Goal: Information Seeking & Learning: Learn about a topic

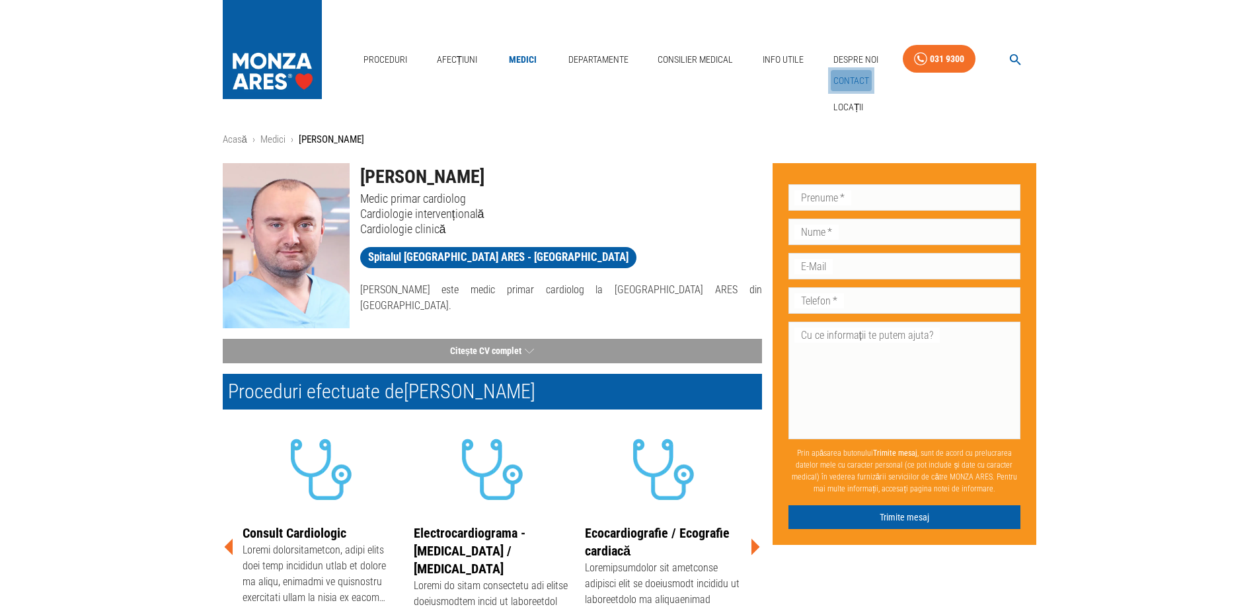
click at [851, 75] on link "Contact" at bounding box center [851, 81] width 41 height 22
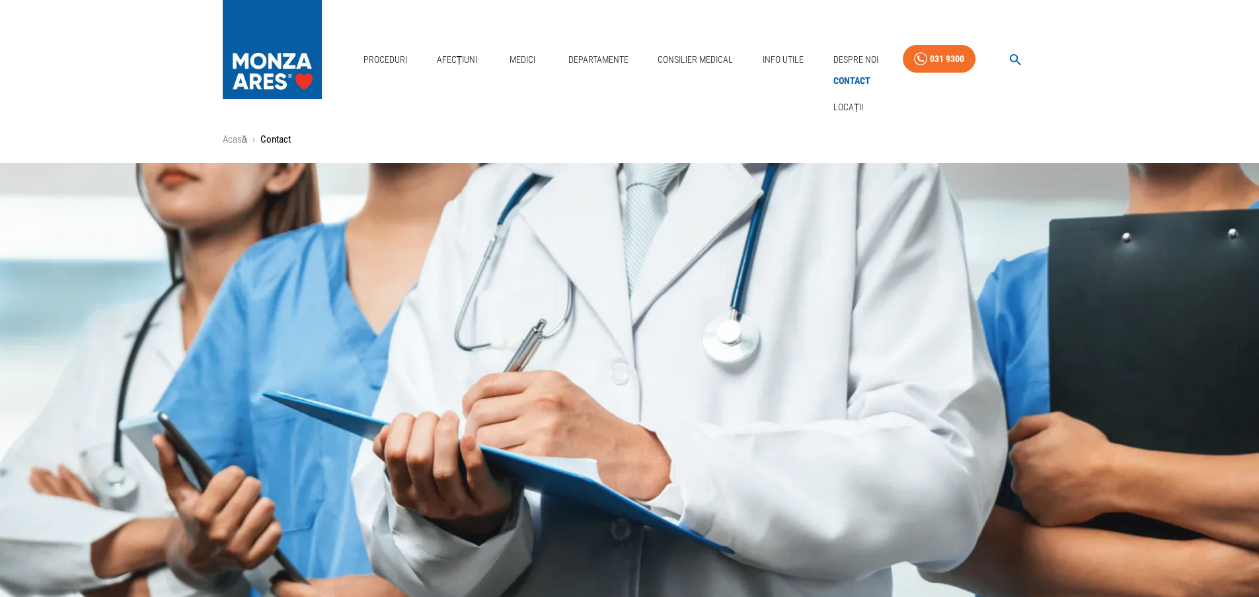
click at [849, 81] on link "Contact" at bounding box center [852, 81] width 42 height 22
click at [852, 105] on link "Locații" at bounding box center [849, 107] width 36 height 22
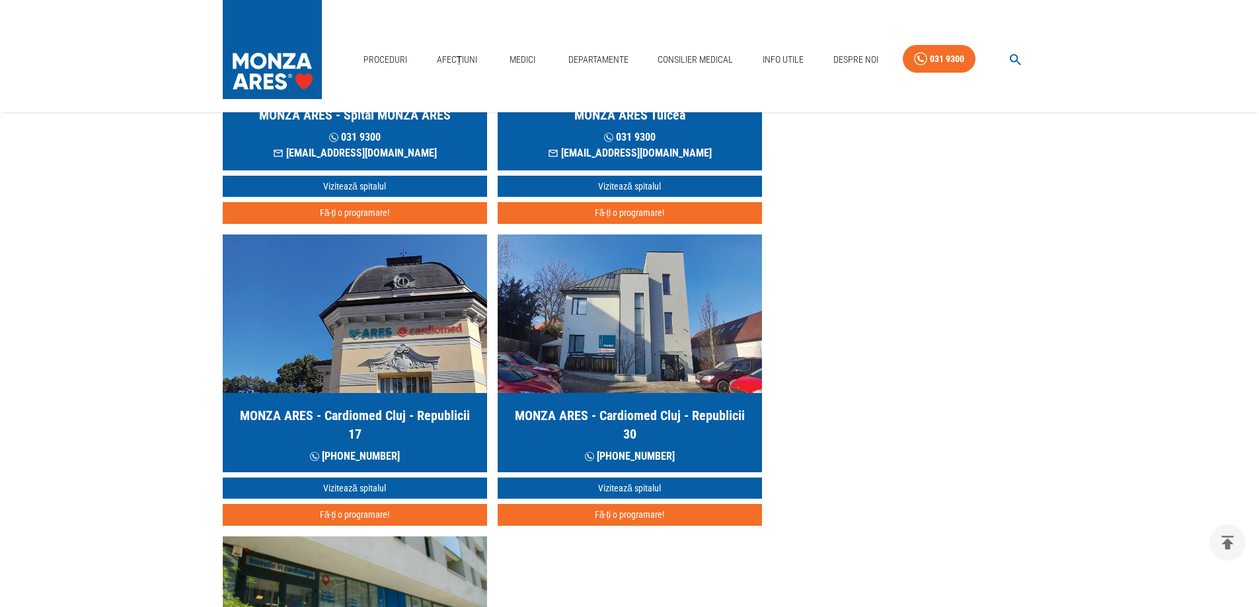
scroll to position [595, 0]
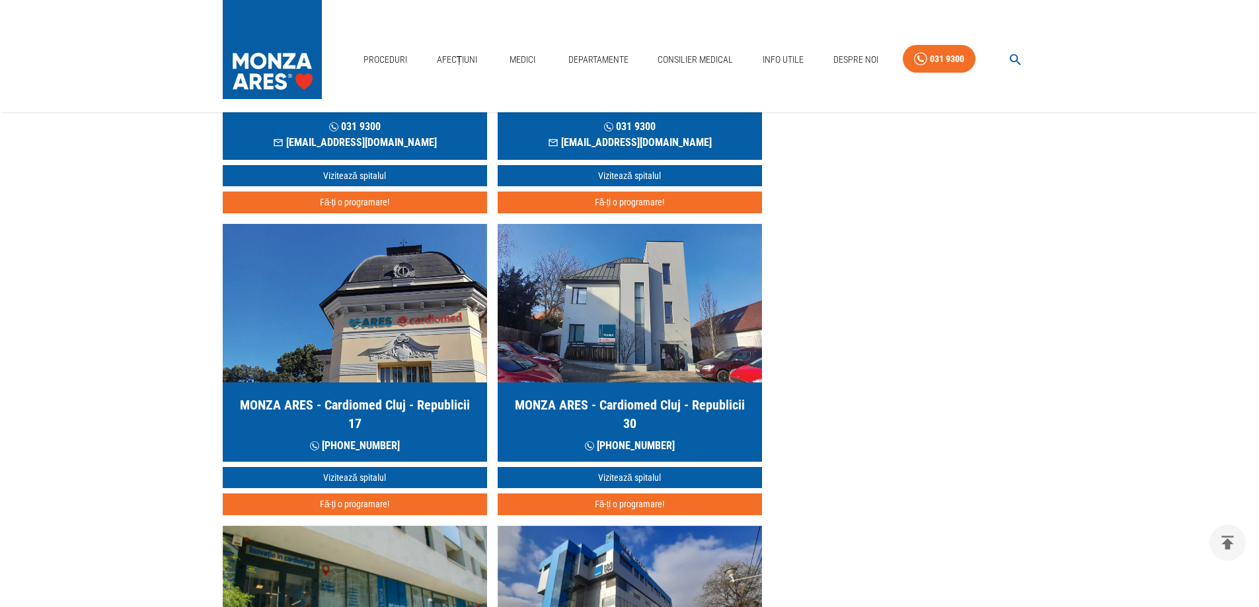
click at [943, 470] on div "Call Center [PHONE_NUMBER] Don’t fill this out if you're human: Prenume   * Pre…" at bounding box center [899, 345] width 275 height 1575
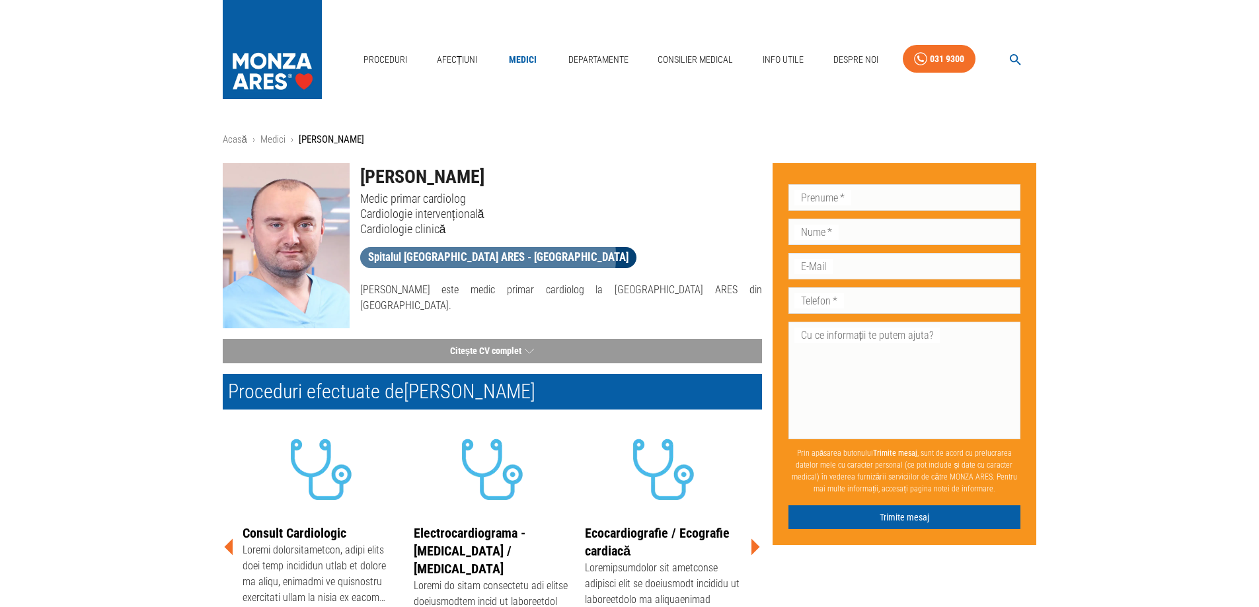
click at [487, 256] on span "Spitalul [GEOGRAPHIC_DATA] ARES - [GEOGRAPHIC_DATA]" at bounding box center [498, 257] width 276 height 17
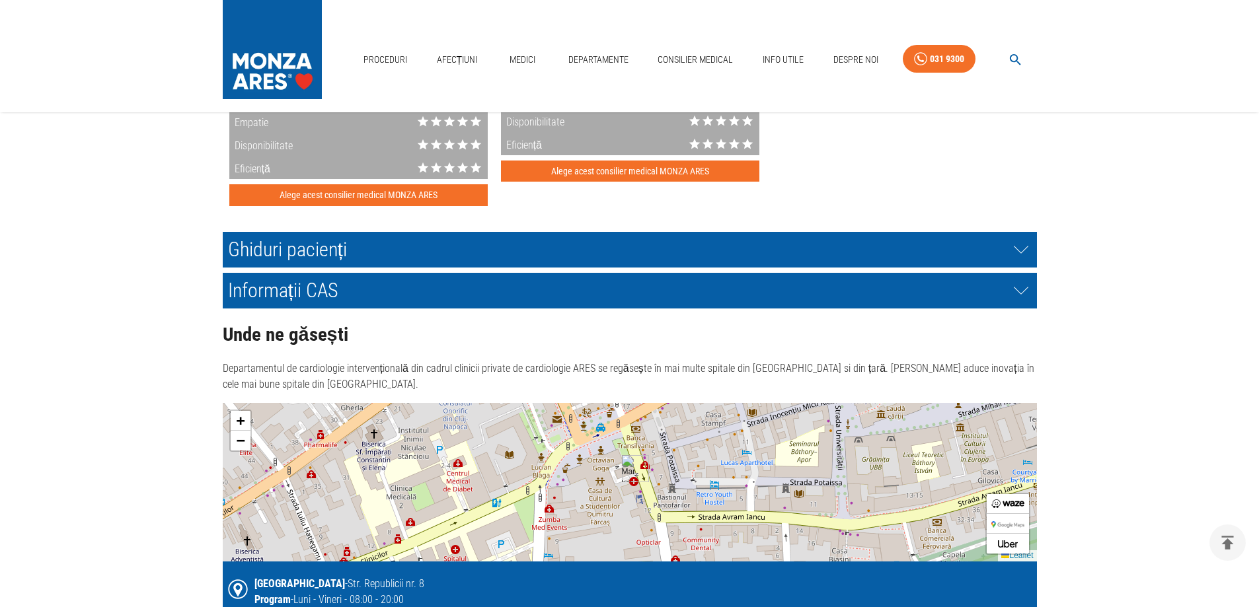
scroll to position [2643, 0]
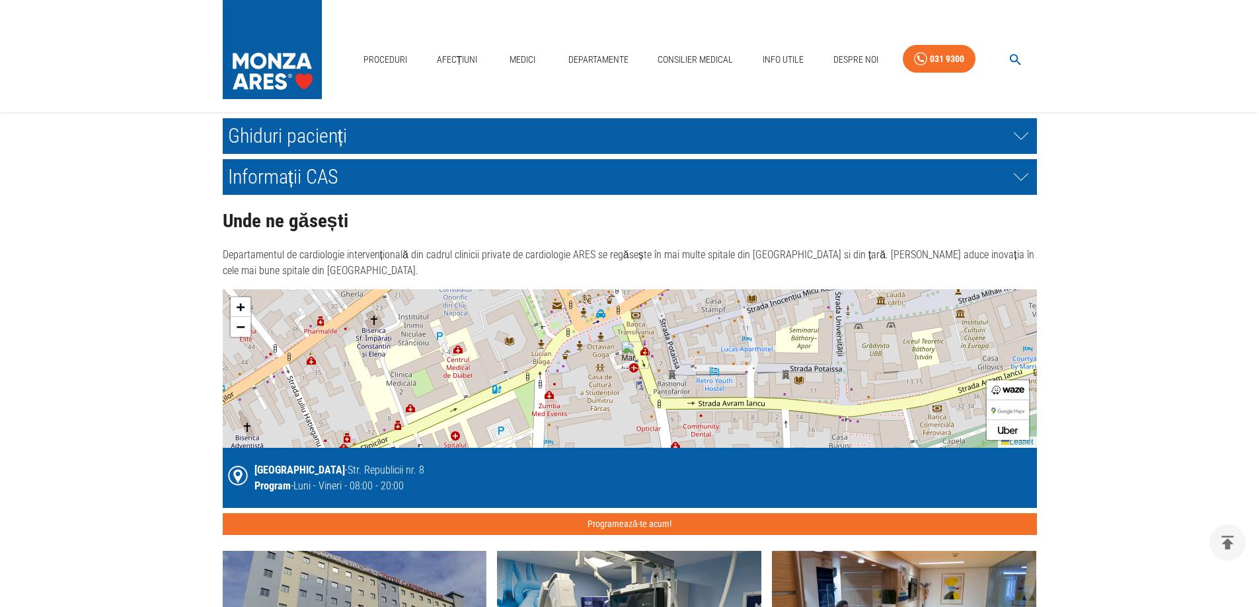
click at [223, 289] on div at bounding box center [223, 289] width 0 height 0
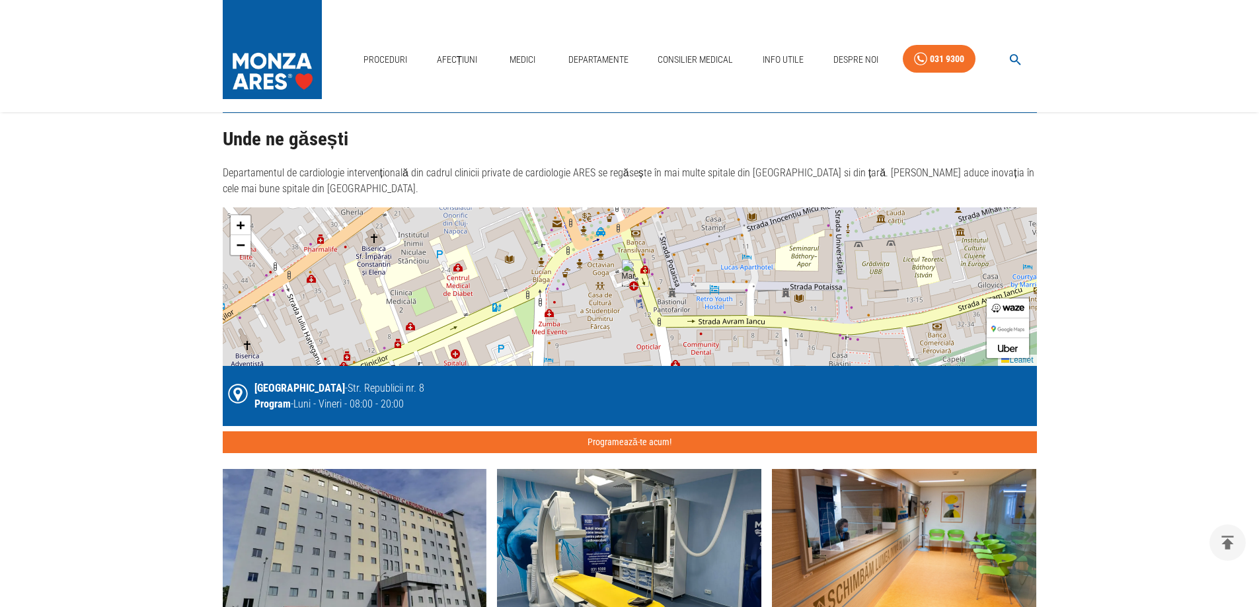
scroll to position [2577, 0]
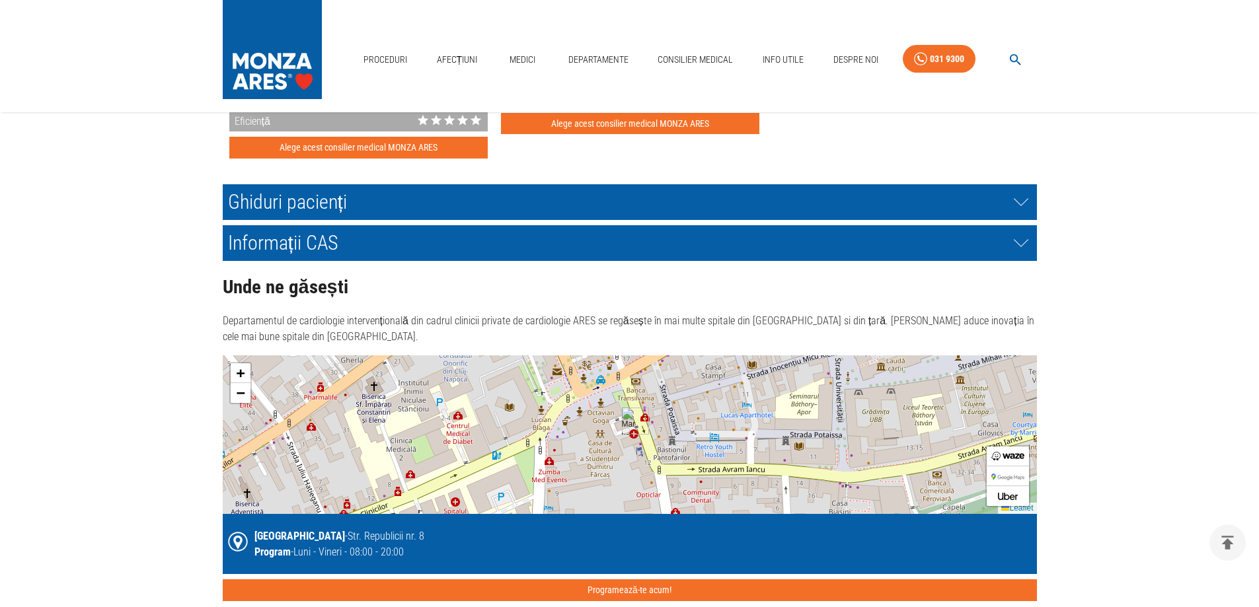
click at [424, 483] on img at bounding box center [428, 398] width 169 height 169
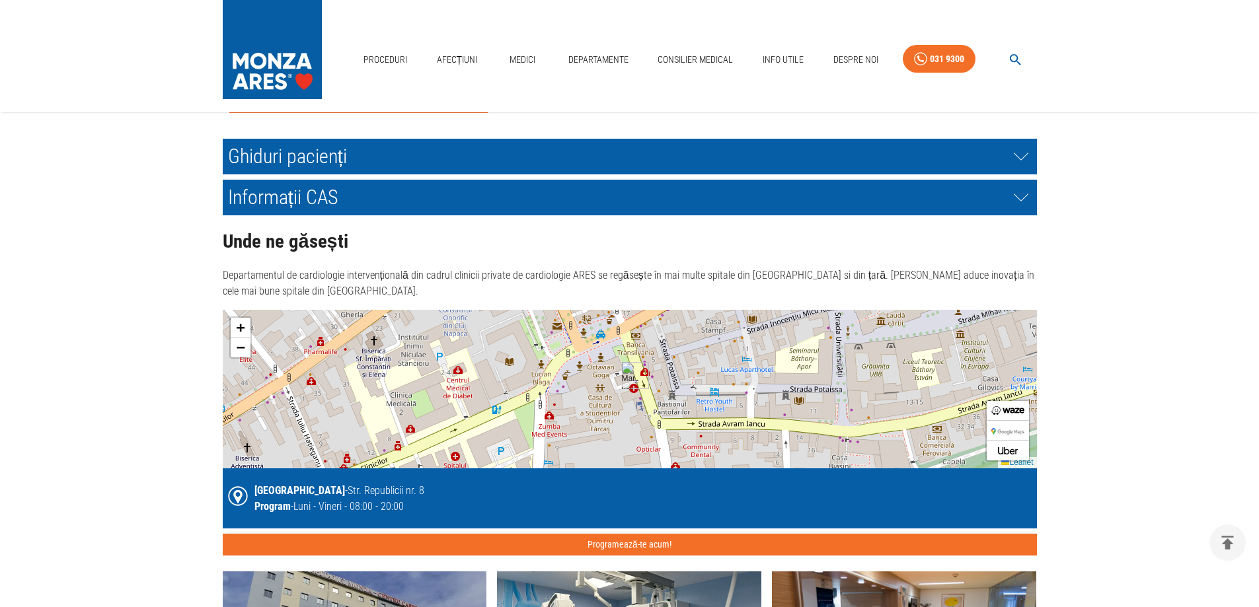
scroll to position [2643, 0]
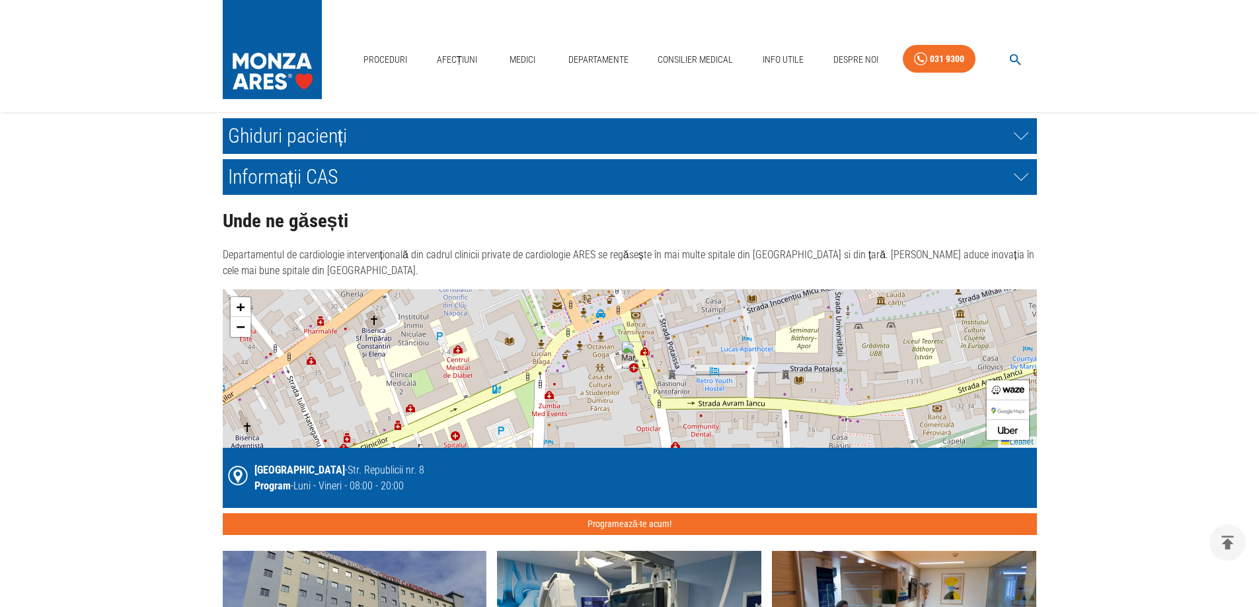
click at [223, 289] on div at bounding box center [223, 289] width 0 height 0
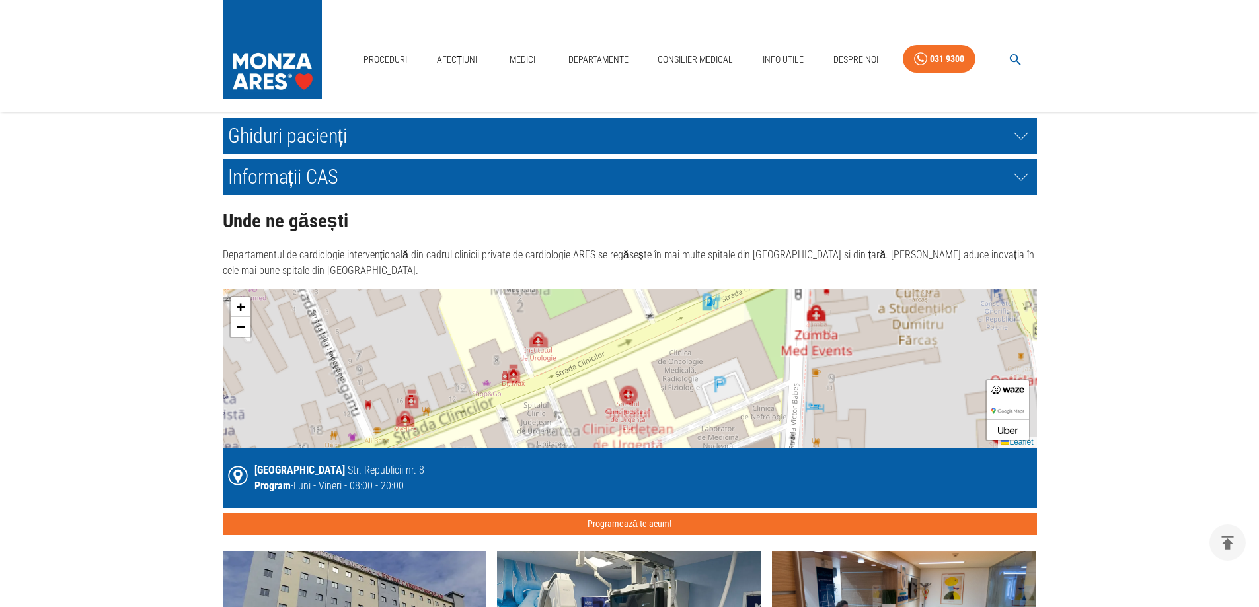
click at [163, 102] on div at bounding box center [163, 102] width 0 height 0
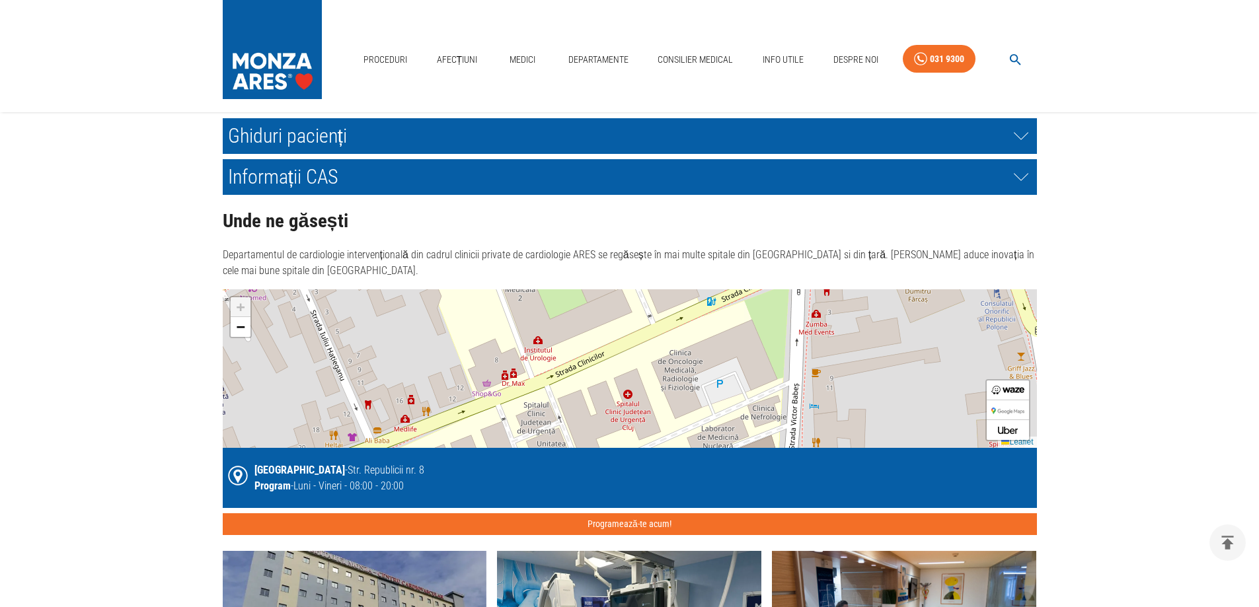
click at [163, 102] on div at bounding box center [163, 102] width 0 height 0
click at [239, 280] on div "Proceduri efectuate la MONZA ARES - Spital [GEOGRAPHIC_DATA] ARES - [GEOGRAPHIC…" at bounding box center [619, 303] width 835 height 2562
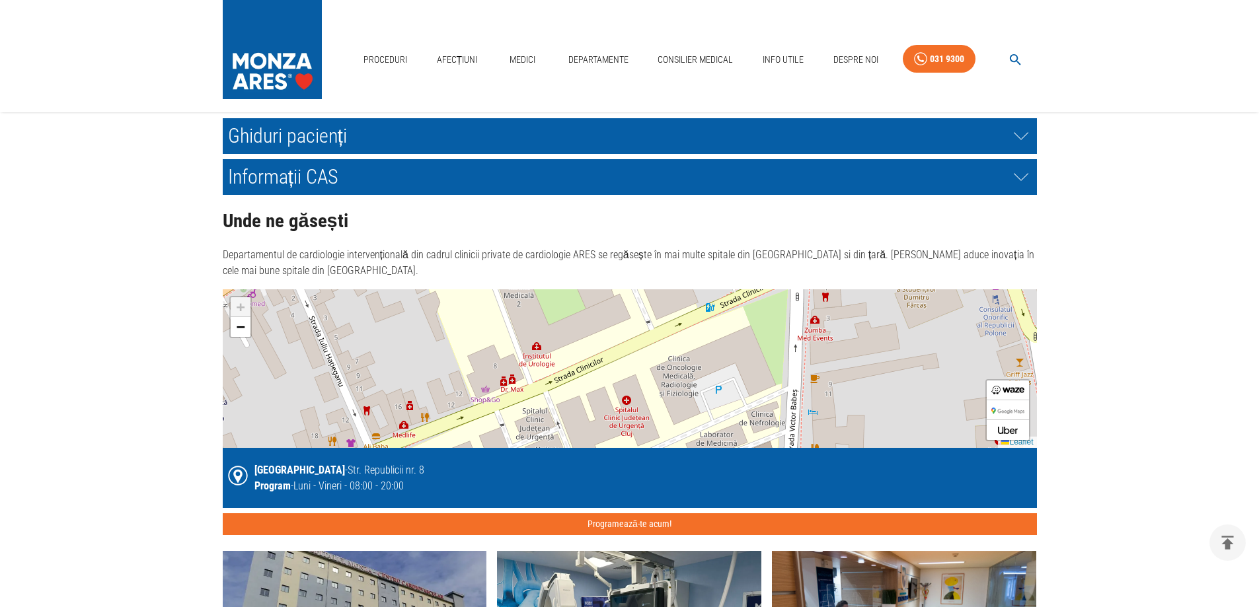
click at [221, 355] on div "Proceduri efectuate la MONZA ARES - Spital [GEOGRAPHIC_DATA] ARES - [GEOGRAPHIC…" at bounding box center [619, 303] width 835 height 2562
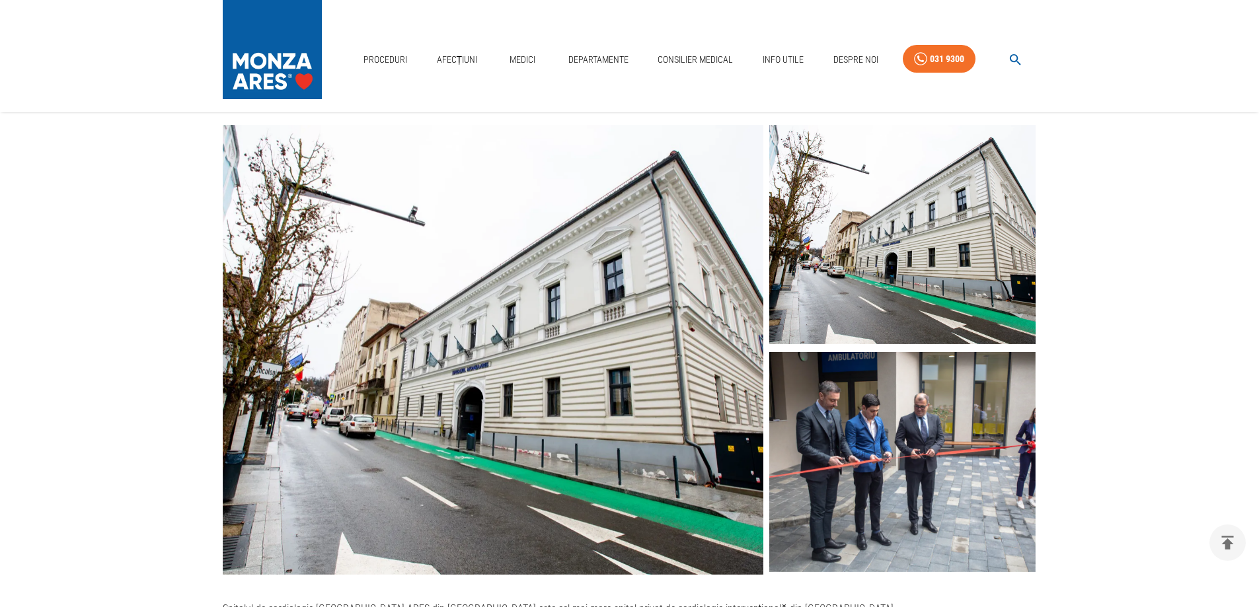
scroll to position [0, 0]
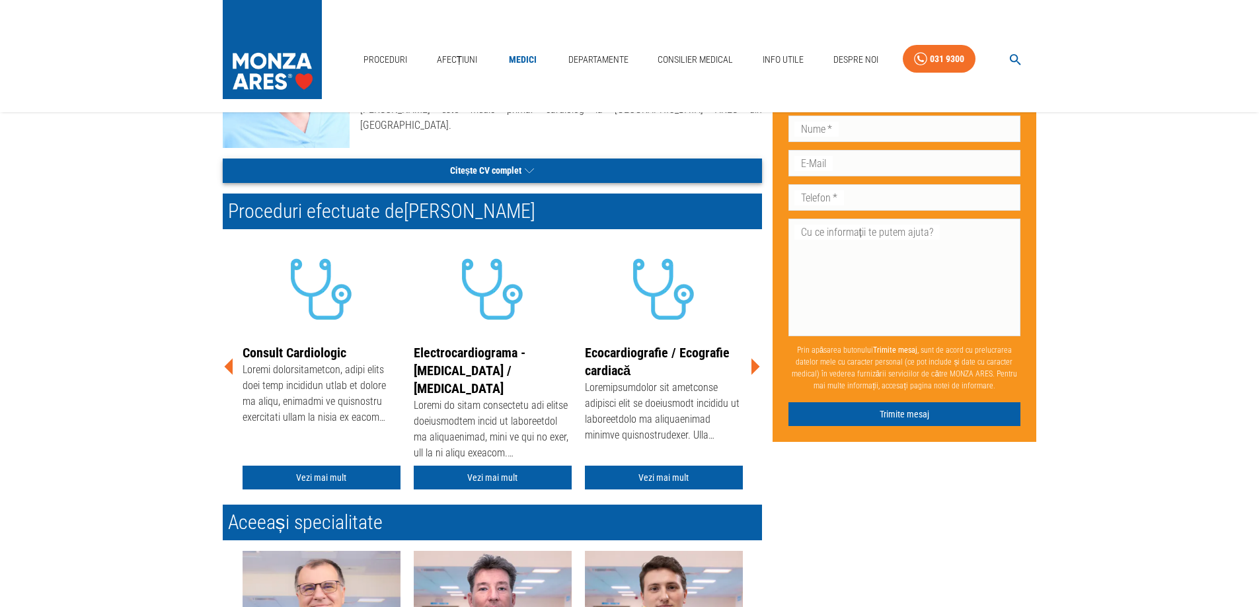
scroll to position [198, 0]
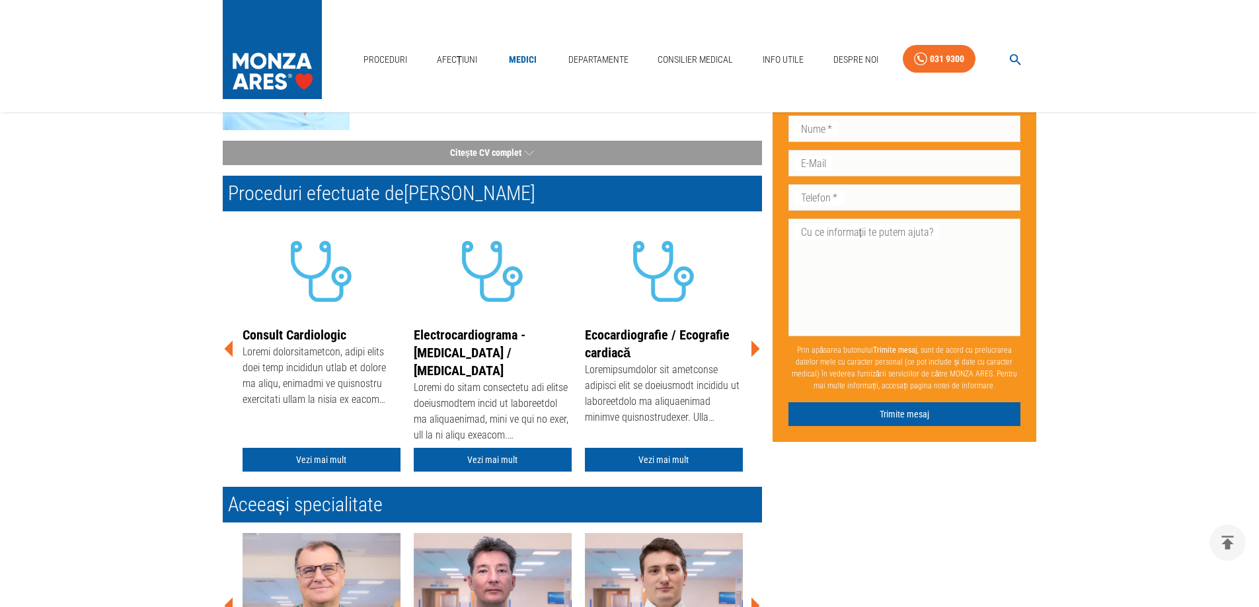
click at [758, 352] on icon at bounding box center [755, 349] width 40 height 40
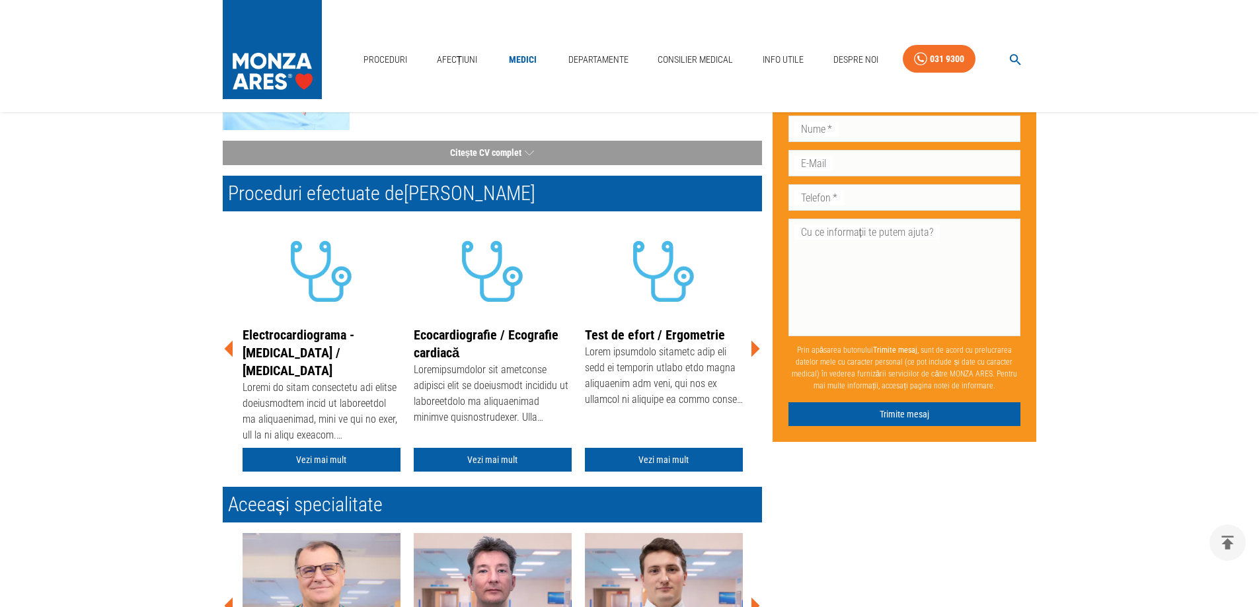
click at [751, 352] on icon at bounding box center [755, 349] width 40 height 40
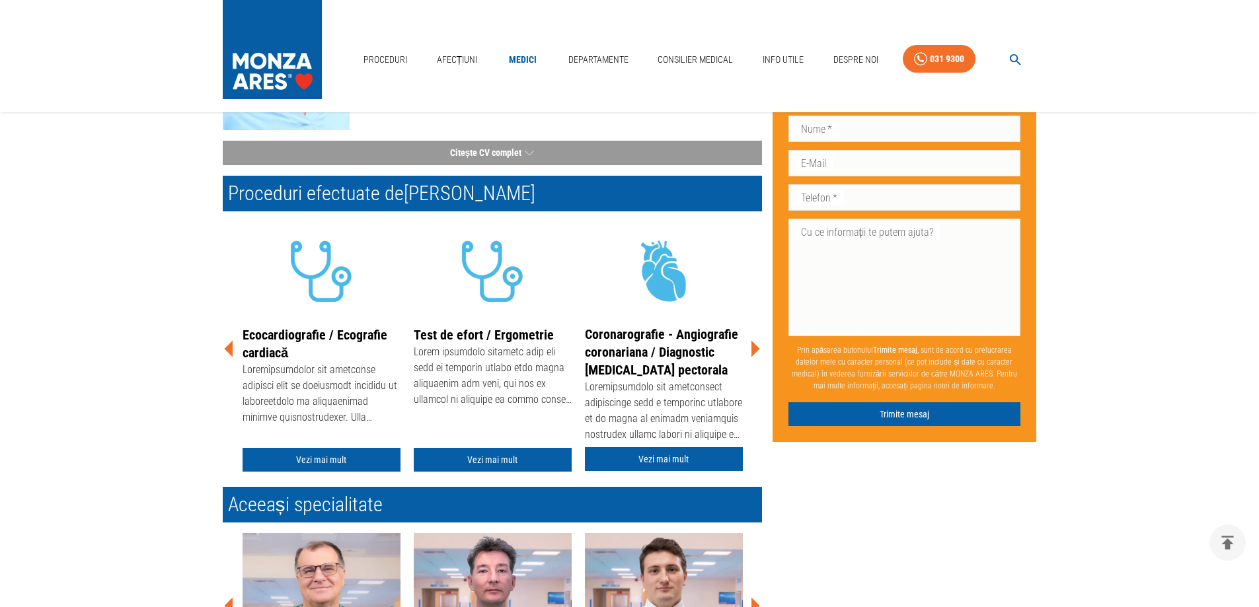
click at [756, 357] on icon at bounding box center [755, 349] width 40 height 40
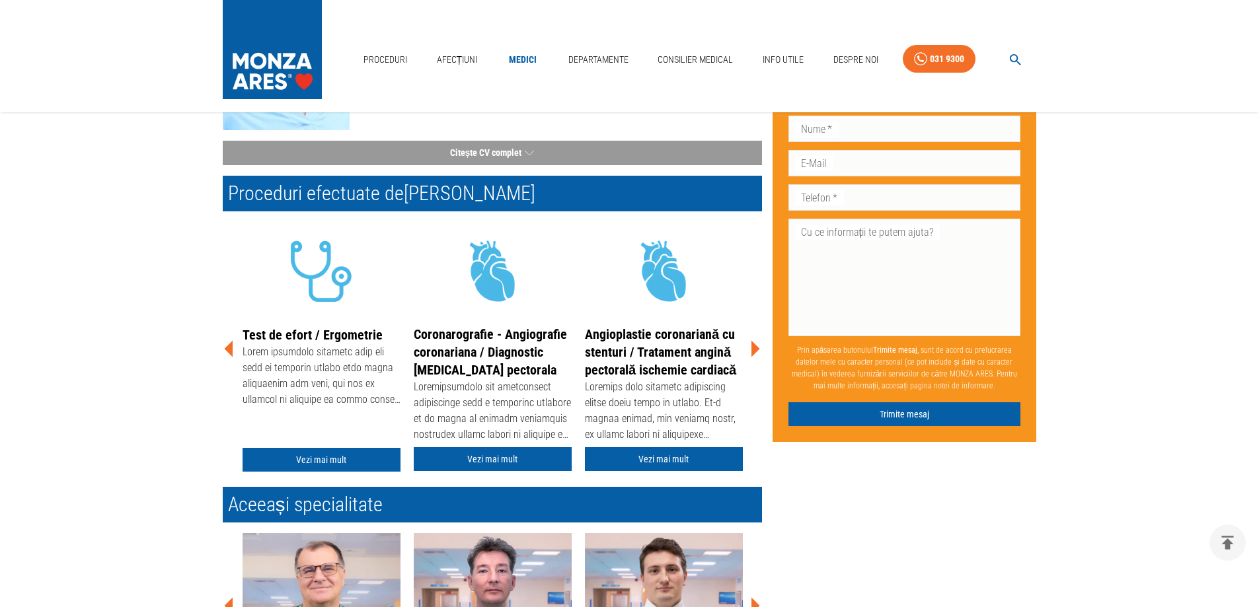
click at [756, 357] on icon at bounding box center [755, 349] width 40 height 40
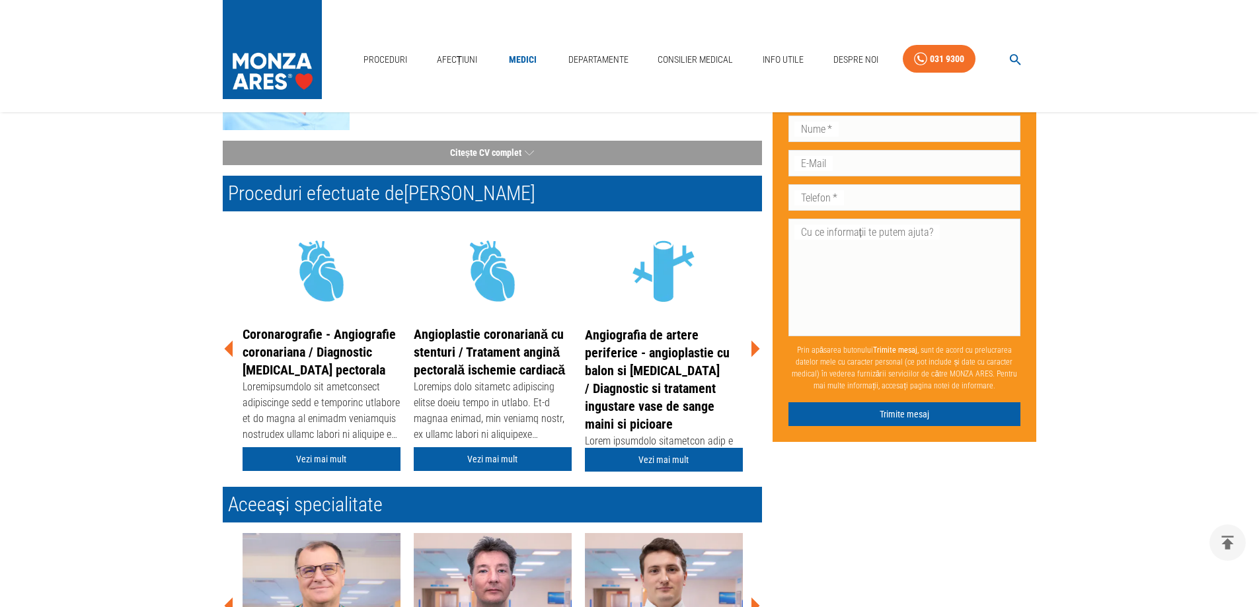
click at [755, 352] on icon at bounding box center [755, 349] width 9 height 17
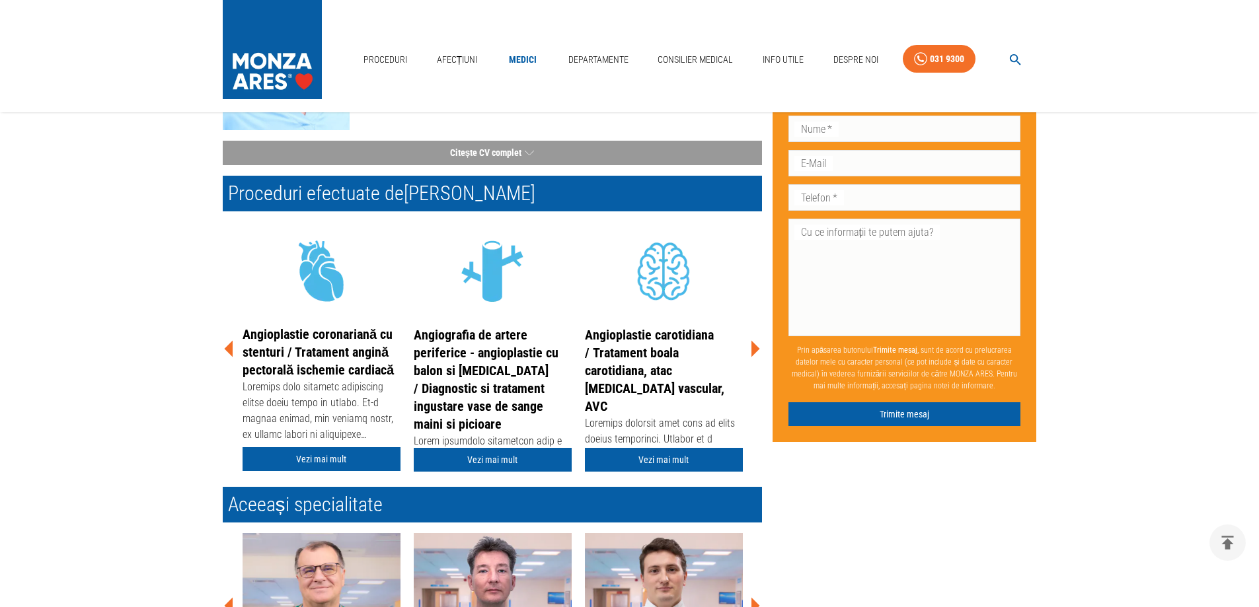
click at [759, 354] on icon at bounding box center [755, 349] width 40 height 40
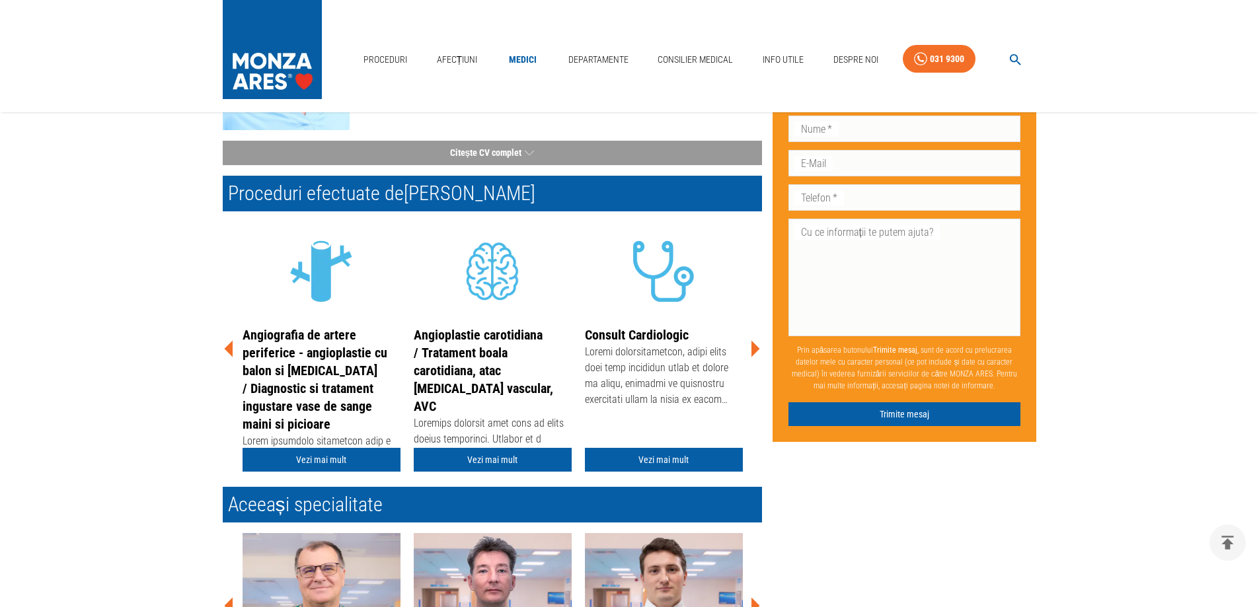
click at [759, 354] on icon at bounding box center [755, 349] width 40 height 40
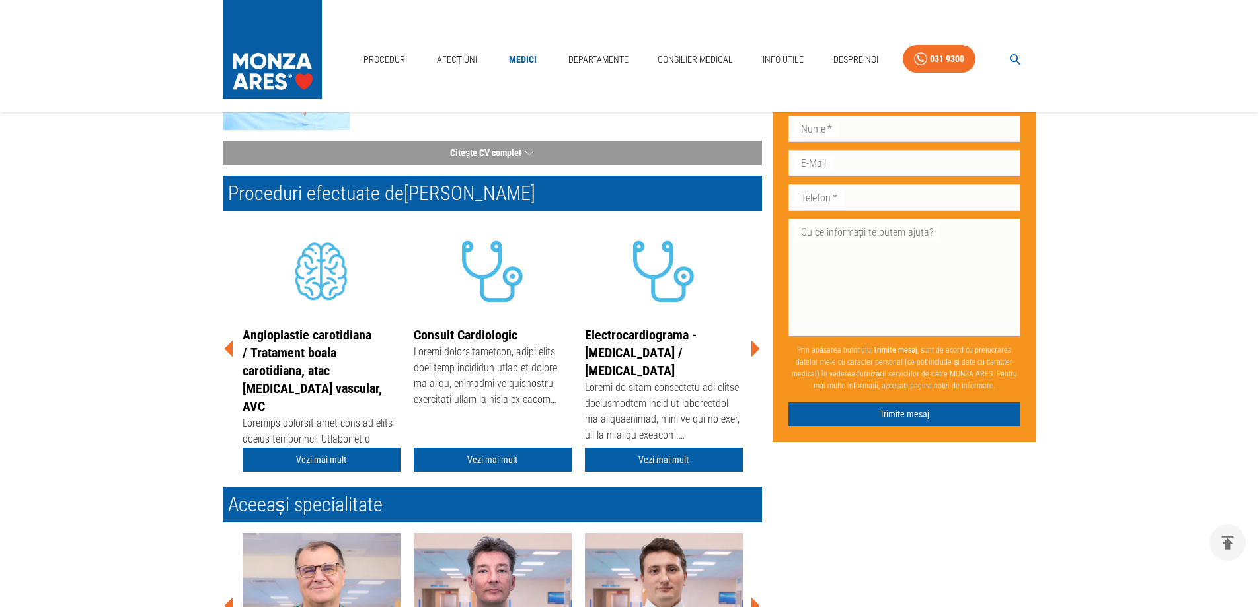
click at [755, 347] on icon at bounding box center [755, 349] width 9 height 17
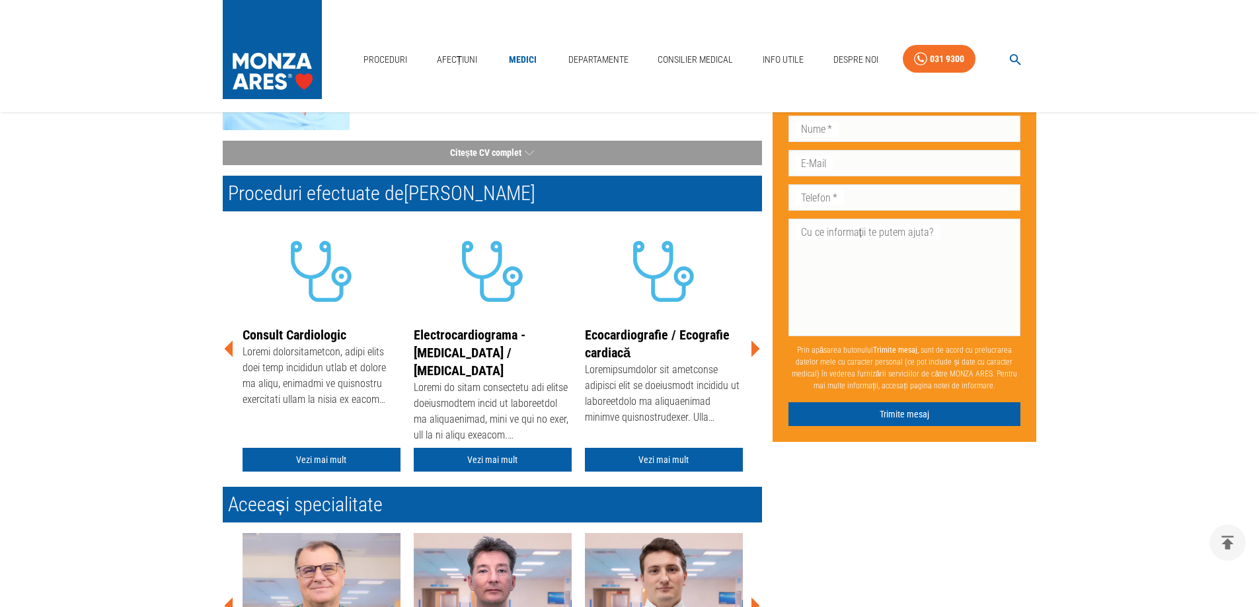
click at [753, 350] on icon at bounding box center [755, 349] width 9 height 17
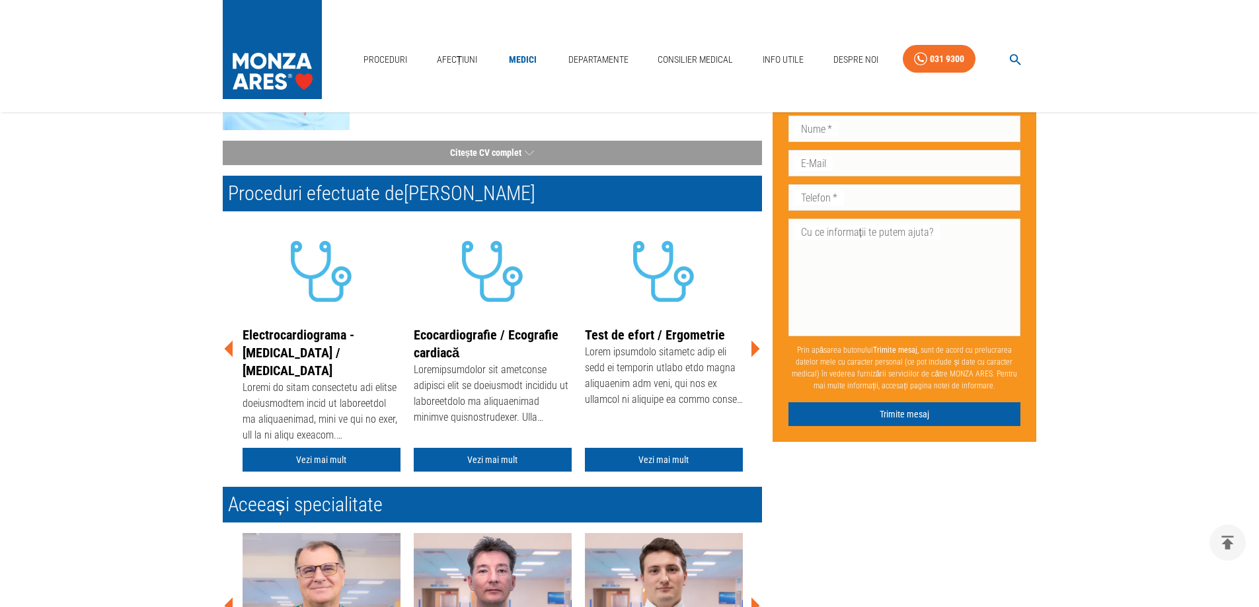
click at [754, 349] on icon at bounding box center [755, 349] width 9 height 17
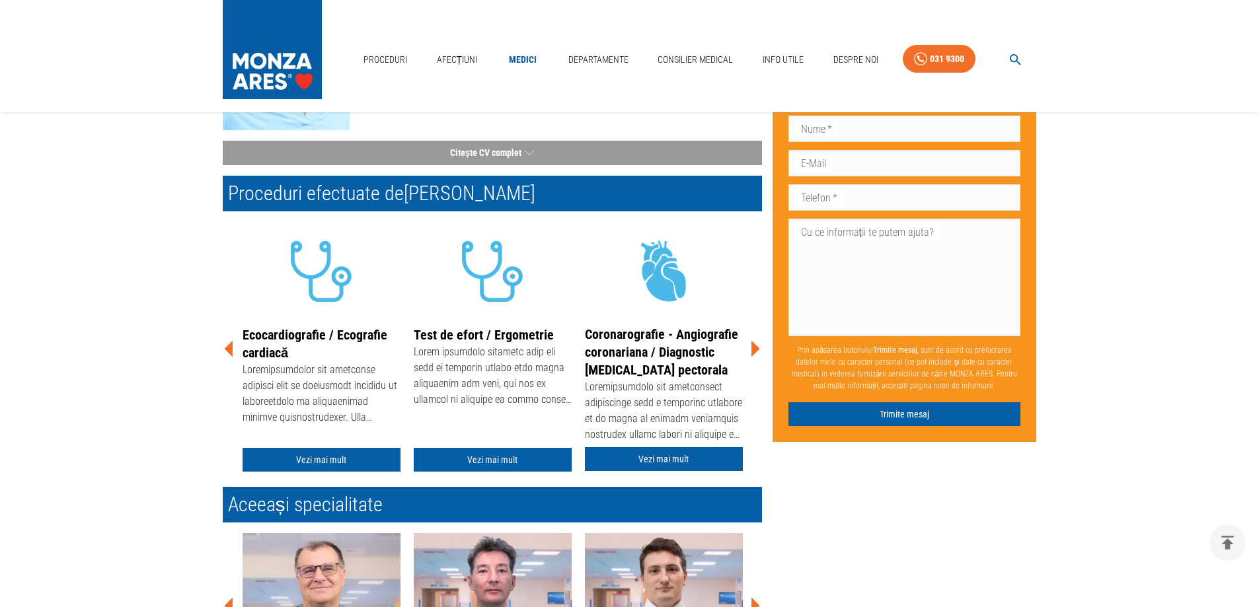
click at [755, 355] on icon at bounding box center [755, 349] width 40 height 40
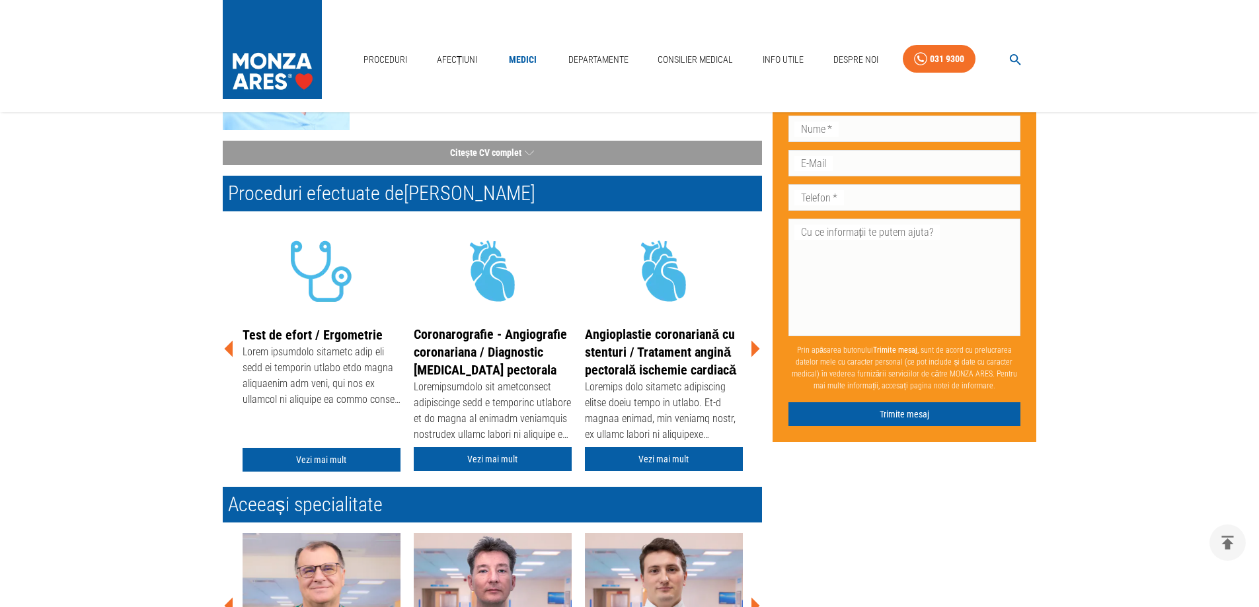
click at [755, 347] on icon at bounding box center [755, 349] width 9 height 17
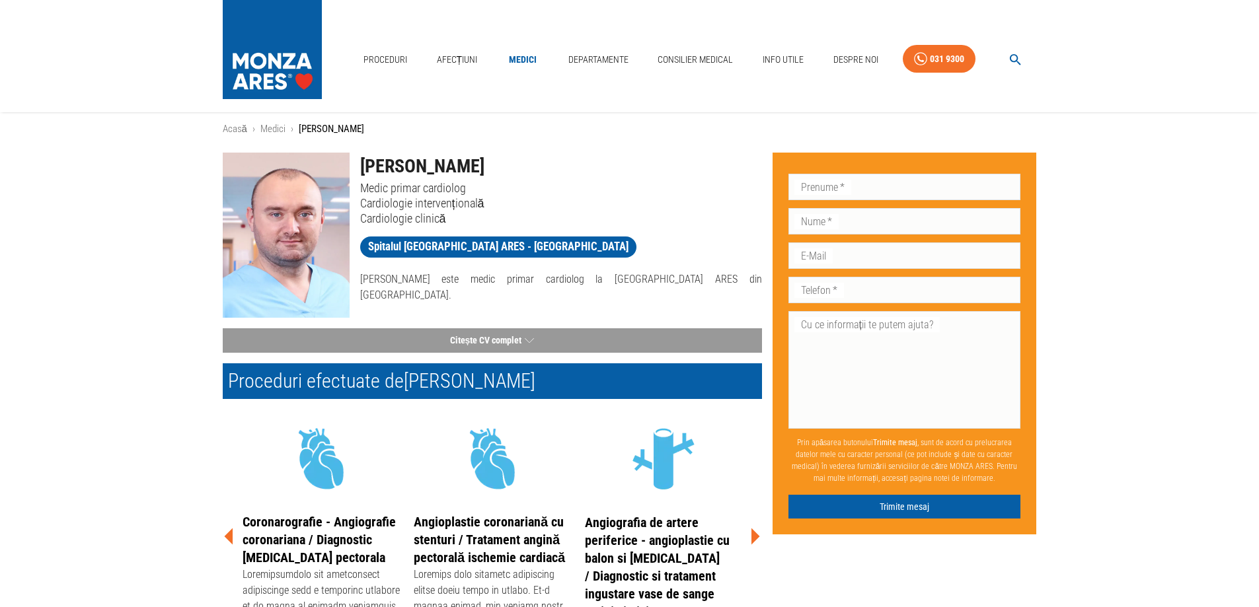
scroll to position [0, 0]
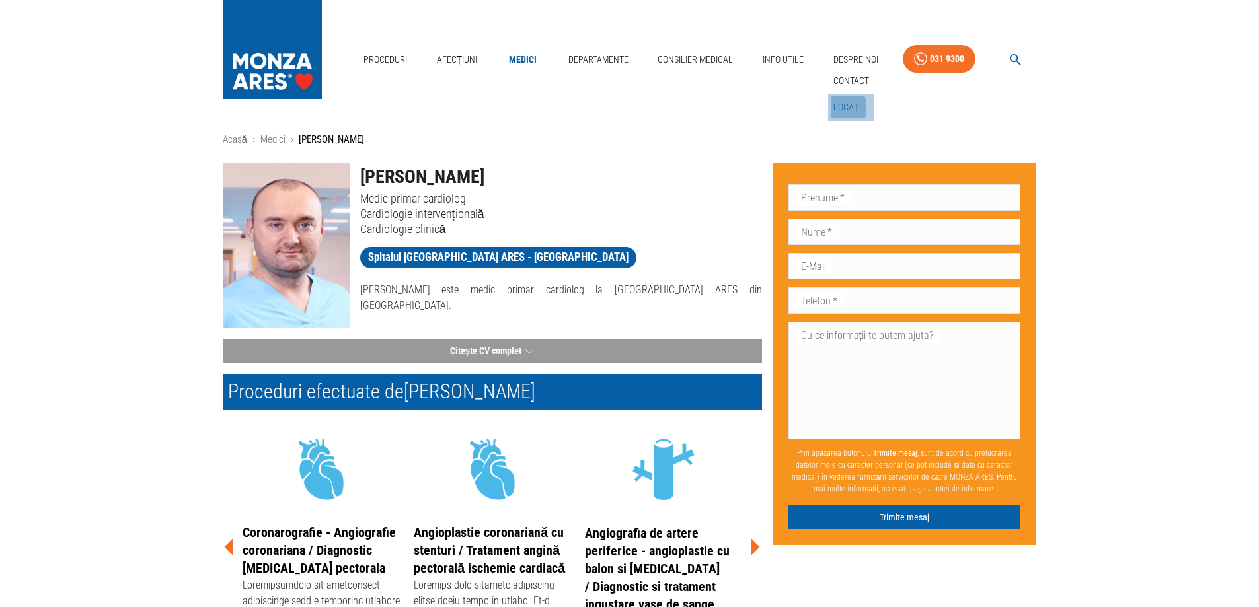
click at [851, 103] on link "Locații" at bounding box center [849, 107] width 36 height 22
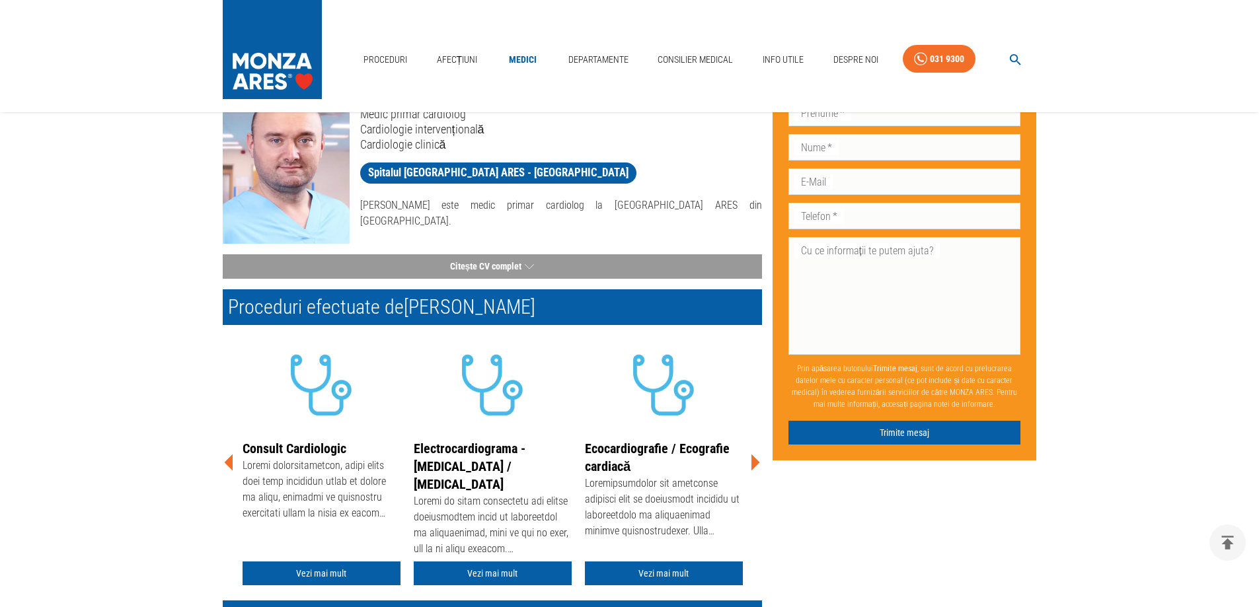
scroll to position [66, 0]
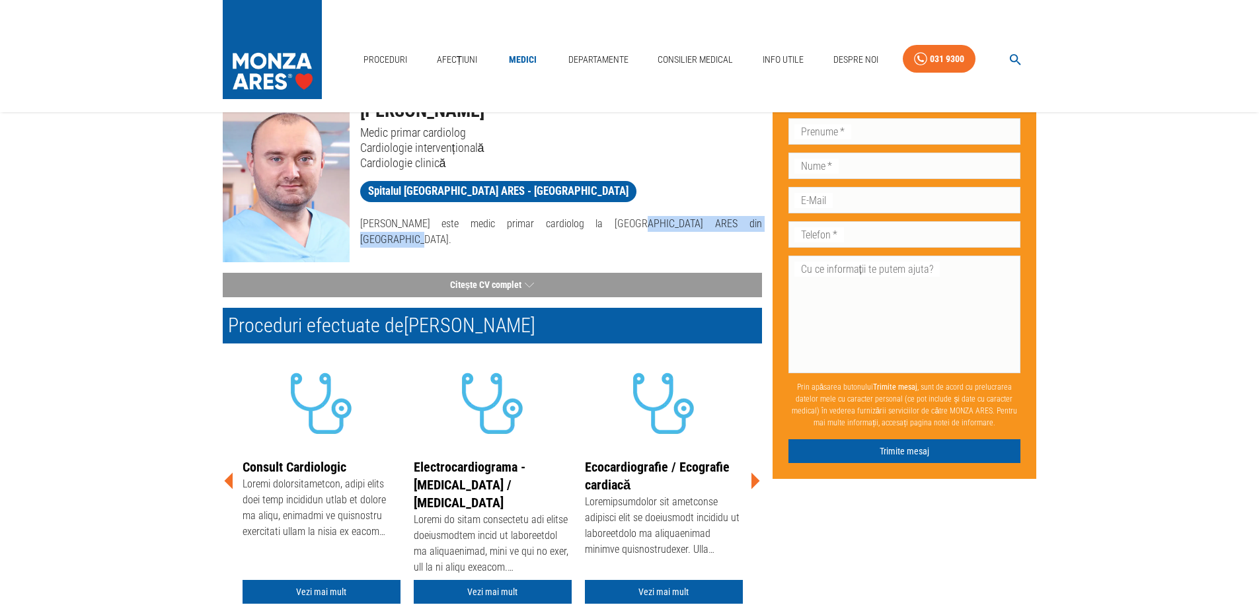
drag, startPoint x: 570, startPoint y: 225, endPoint x: 731, endPoint y: 231, distance: 161.3
click at [731, 231] on p "[PERSON_NAME] este medic primar cardiolog la [GEOGRAPHIC_DATA] ARES din [GEOGRA…" at bounding box center [561, 232] width 402 height 32
click at [639, 240] on div "[PERSON_NAME] Medic primar cardiolog Cardiologie intervențională Cardiologie cl…" at bounding box center [556, 175] width 412 height 176
drag, startPoint x: 560, startPoint y: 225, endPoint x: 713, endPoint y: 223, distance: 152.7
click at [713, 223] on p "[PERSON_NAME] este medic primar cardiolog la [GEOGRAPHIC_DATA] ARES din [GEOGRA…" at bounding box center [561, 232] width 402 height 32
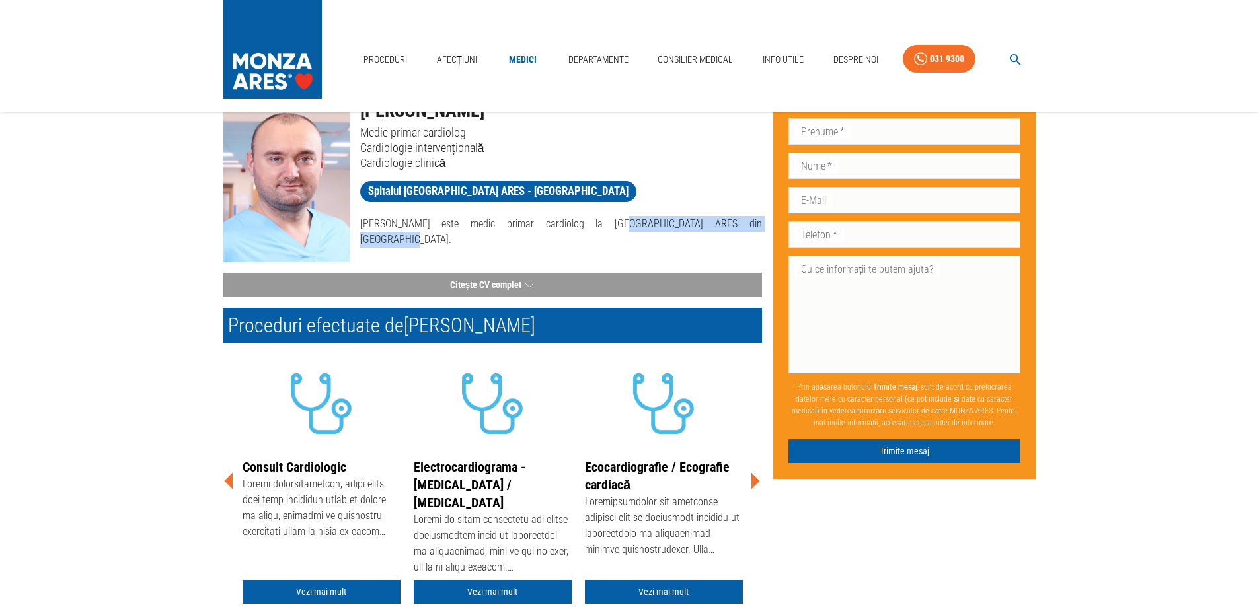
copy p "Spitalul [GEOGRAPHIC_DATA] ARES din [GEOGRAPHIC_DATA]"
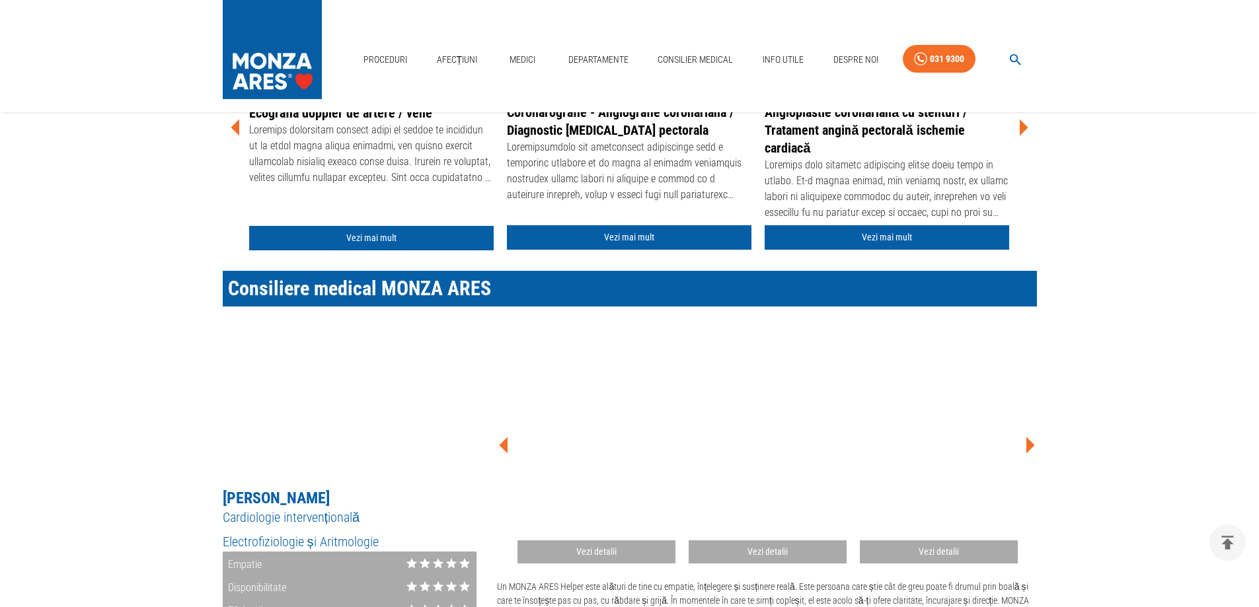
scroll to position [463, 0]
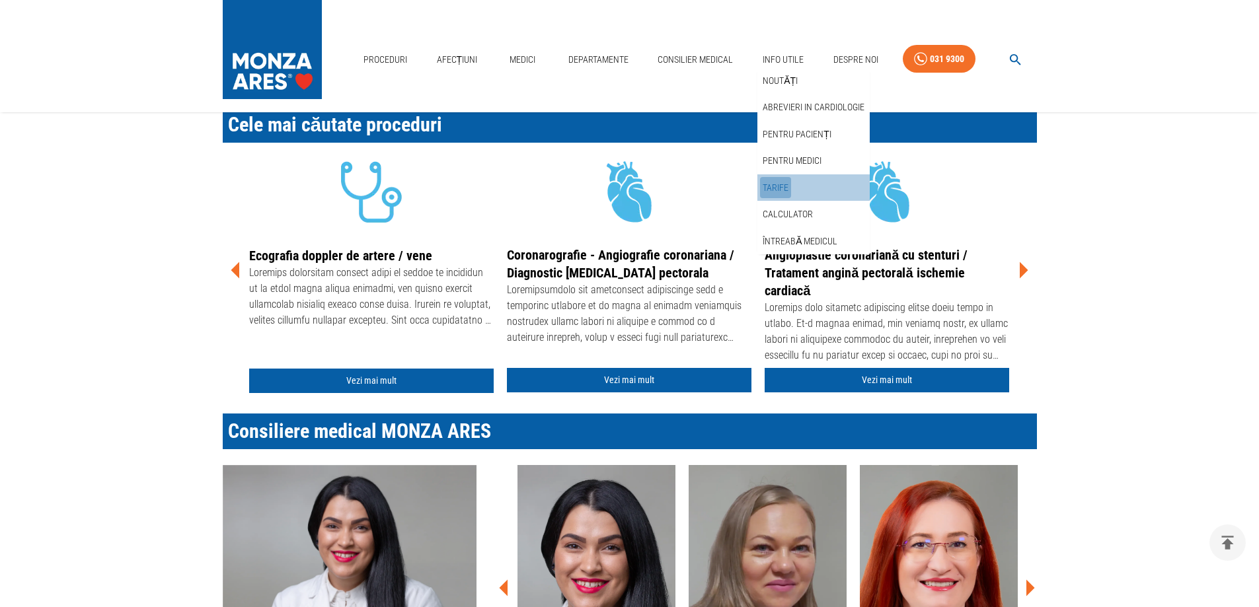
click at [777, 184] on link "Tarife" at bounding box center [775, 188] width 31 height 22
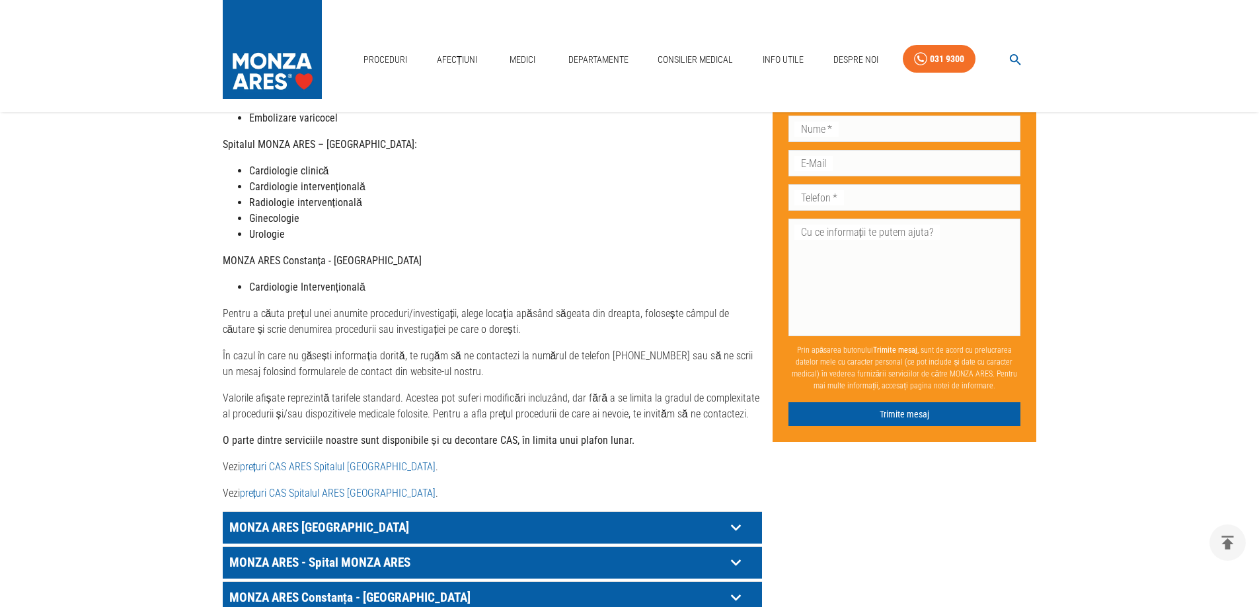
scroll to position [463, 0]
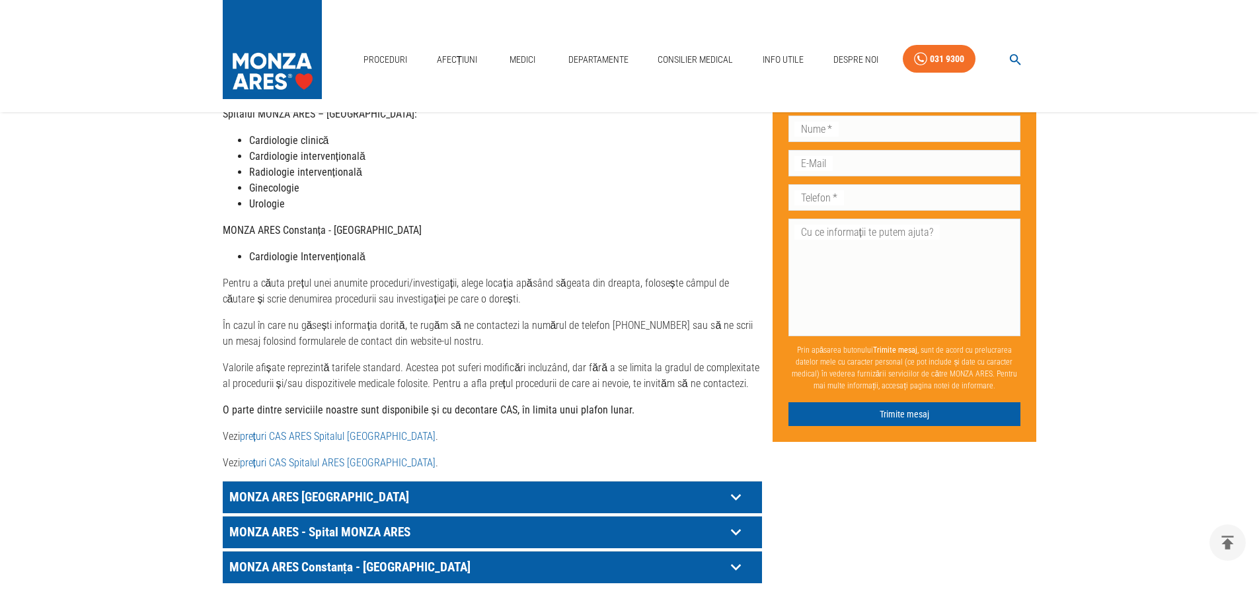
click at [357, 430] on link "prețuri CAS ARES Spitalul Monza" at bounding box center [338, 436] width 196 height 13
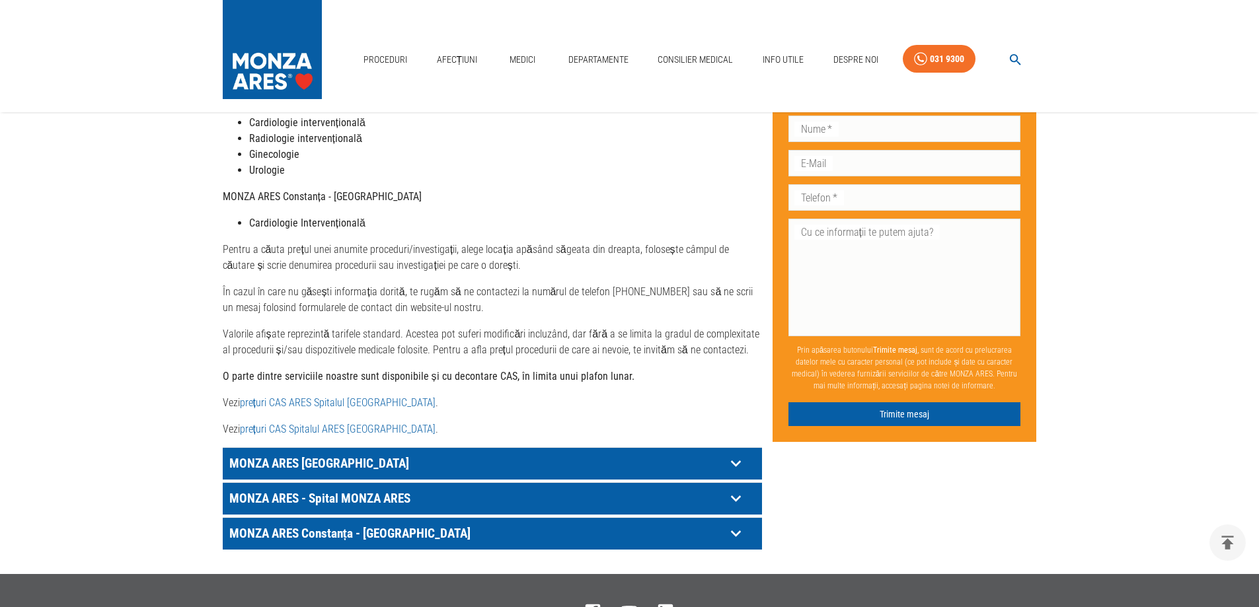
scroll to position [529, 0]
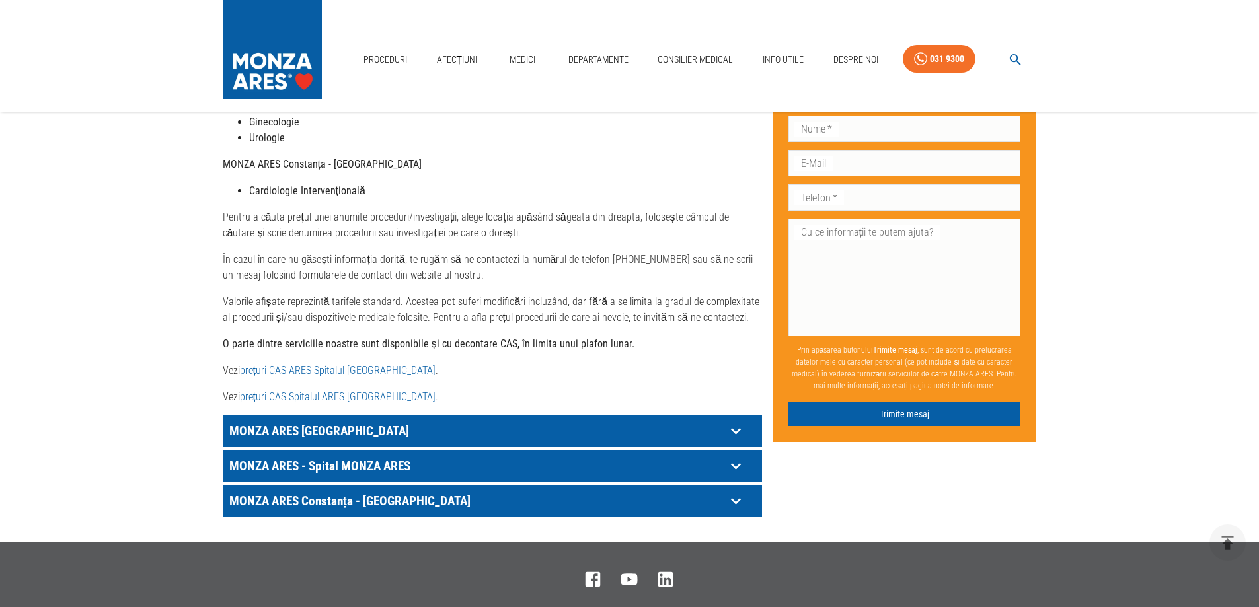
click at [316, 391] on link "prețuri CAS Spitalul ARES Cluj- Napoca" at bounding box center [338, 397] width 196 height 13
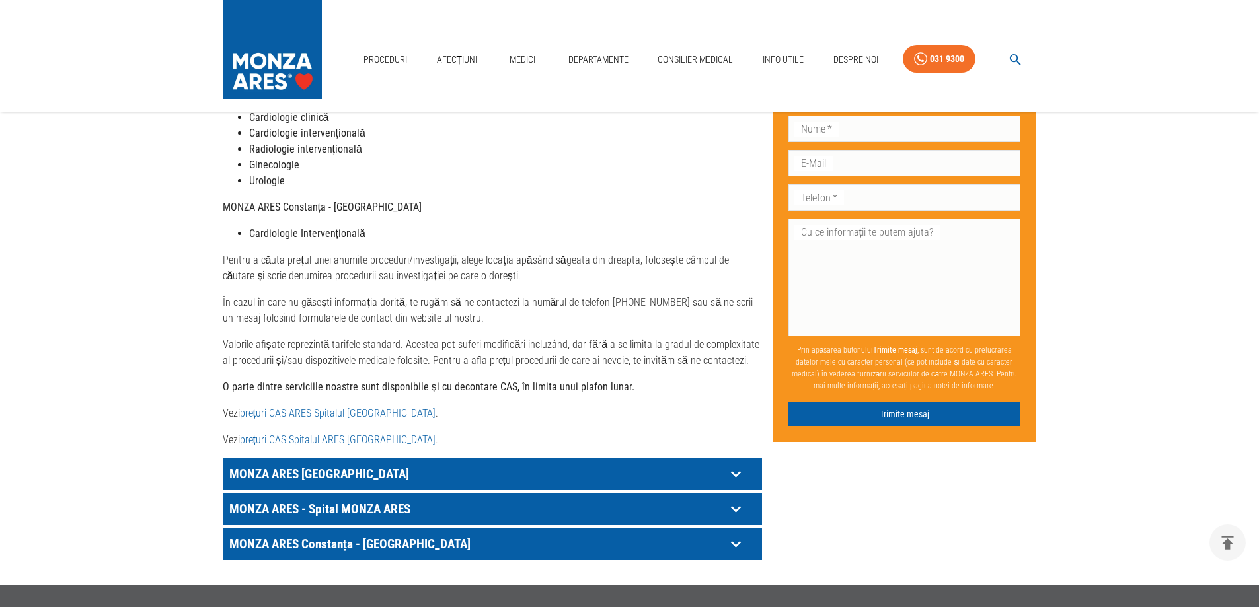
scroll to position [198, 0]
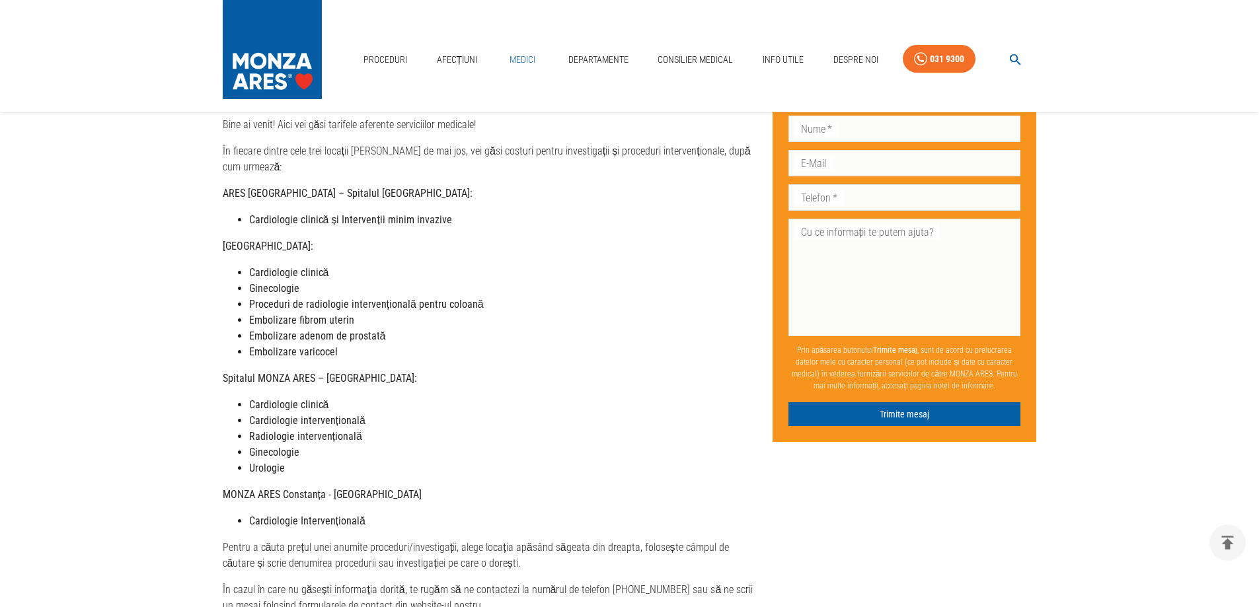
click at [523, 59] on link "Medici" at bounding box center [523, 59] width 42 height 27
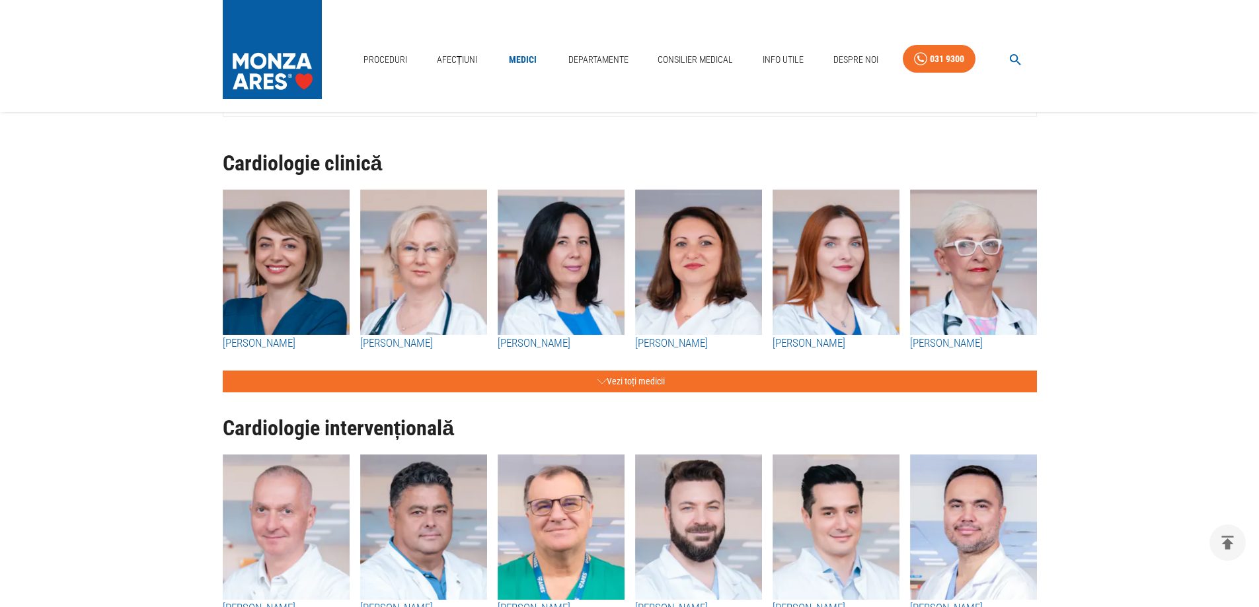
scroll to position [132, 0]
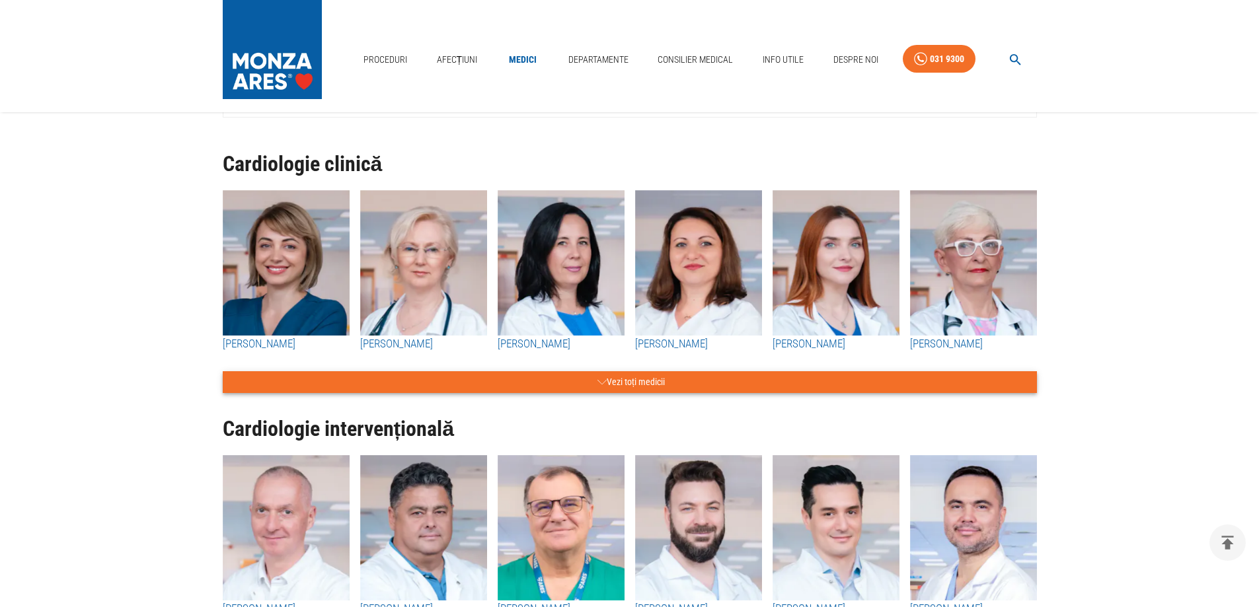
click at [618, 383] on button "Vezi toți medicii" at bounding box center [630, 382] width 814 height 22
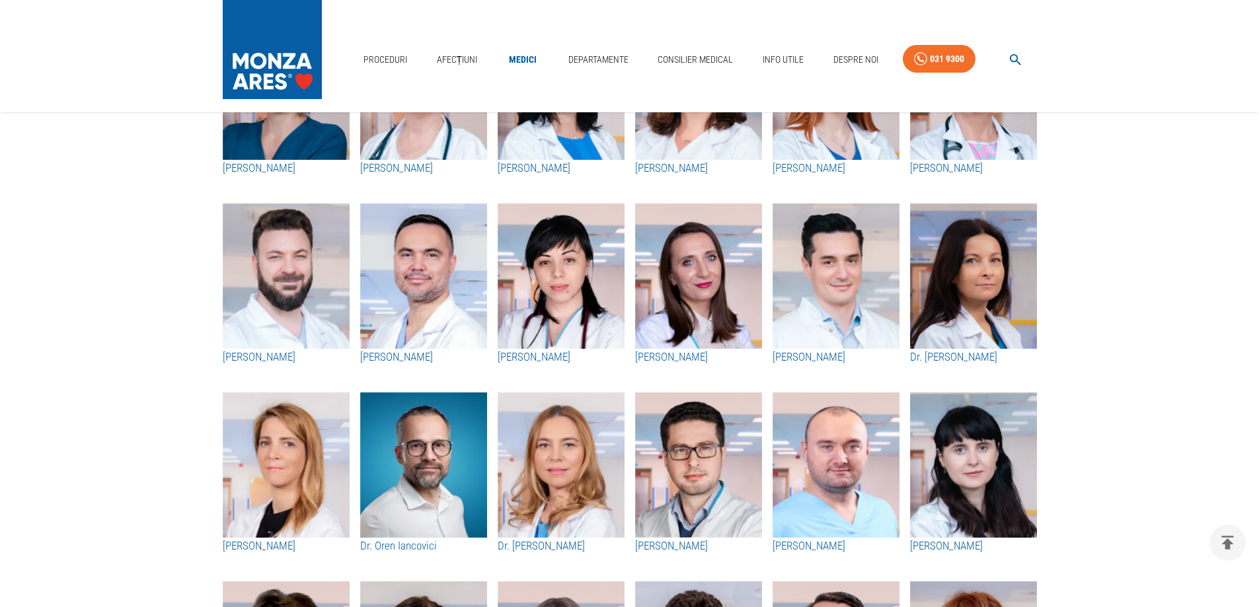
scroll to position [396, 0]
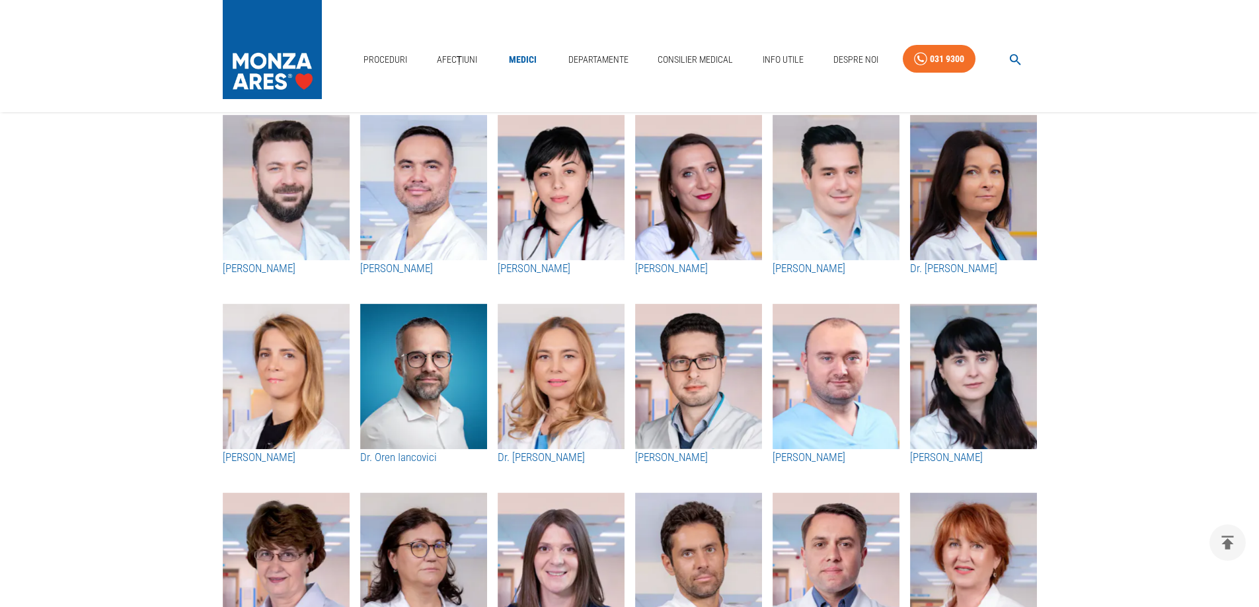
click at [819, 461] on h3 "[PERSON_NAME]" at bounding box center [835, 457] width 127 height 17
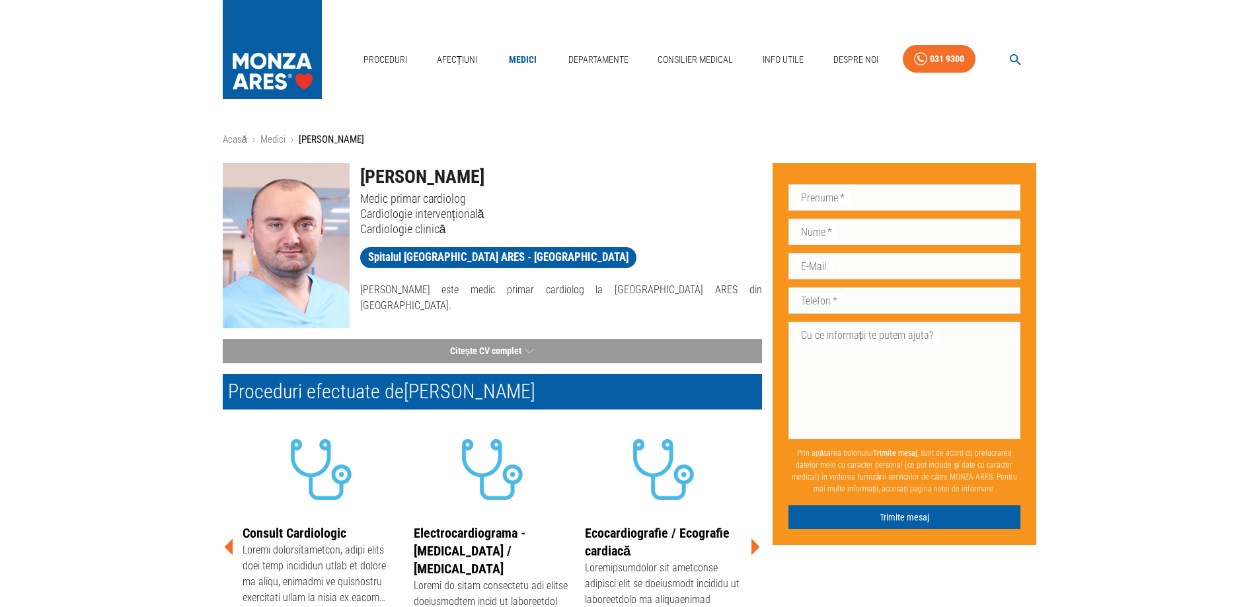
click at [552, 384] on h2 "Proceduri efectuate de Dr. Mădălin Marc" at bounding box center [492, 392] width 539 height 36
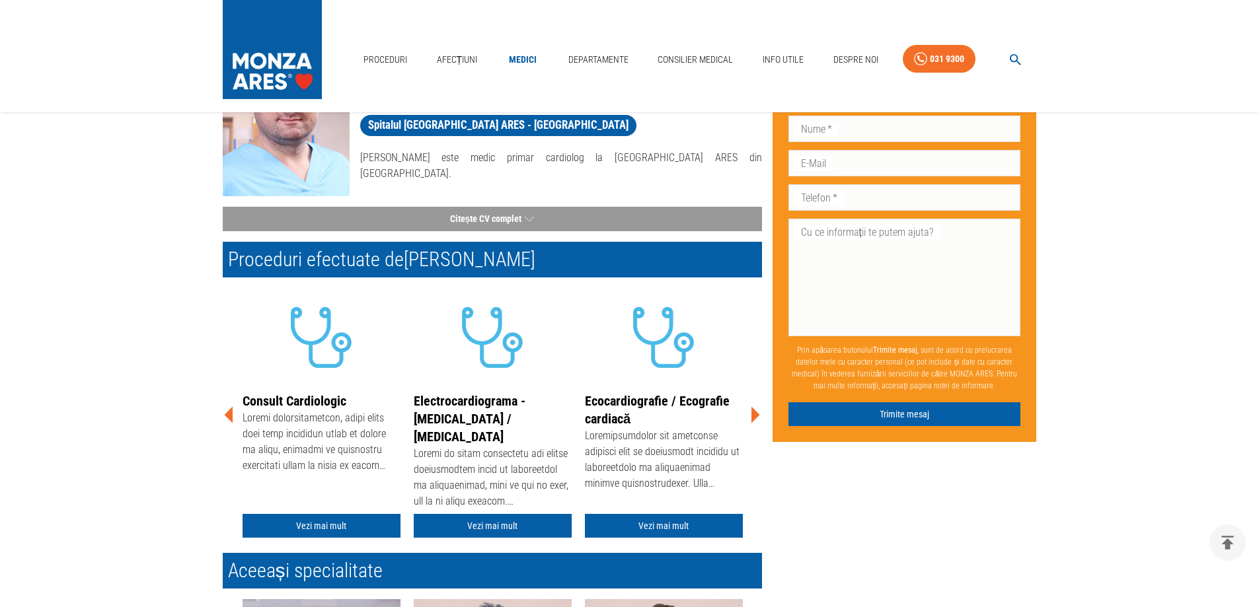
click at [759, 418] on icon at bounding box center [755, 415] width 40 height 40
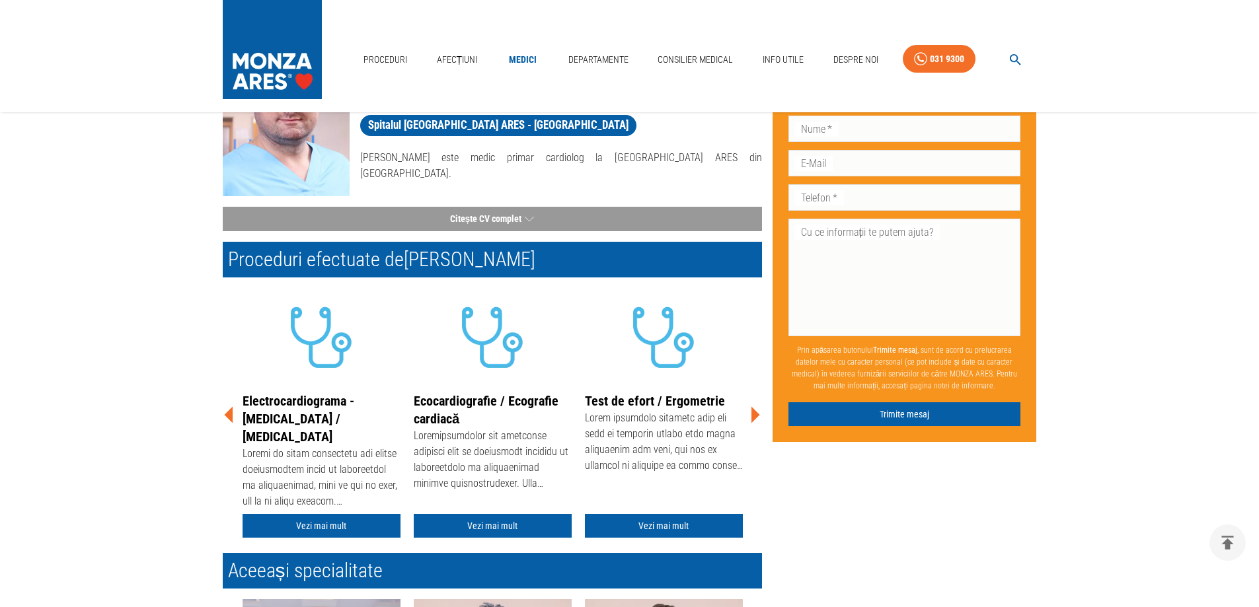
click at [759, 418] on icon at bounding box center [755, 415] width 40 height 40
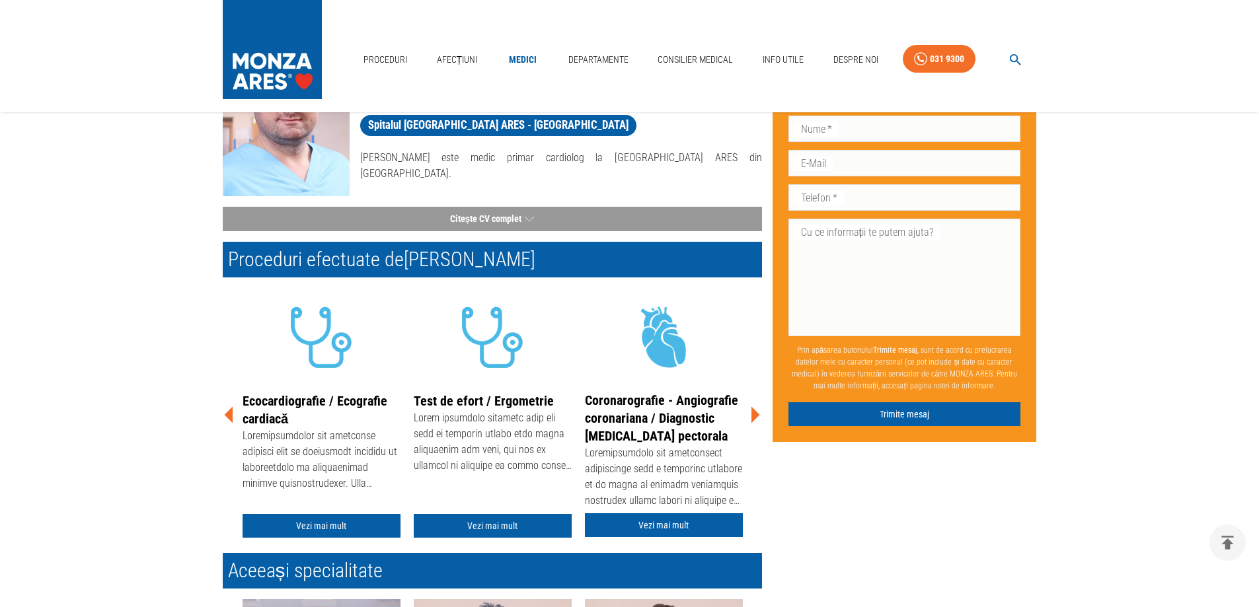
click at [757, 418] on icon at bounding box center [755, 415] width 9 height 17
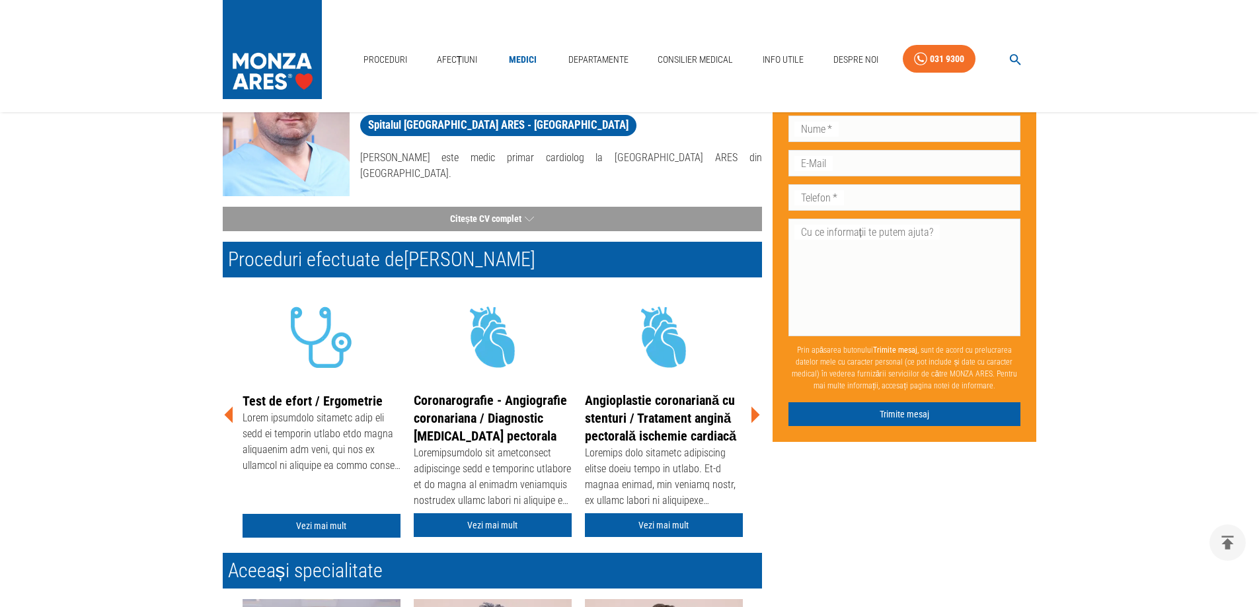
click at [755, 418] on icon at bounding box center [755, 415] width 9 height 17
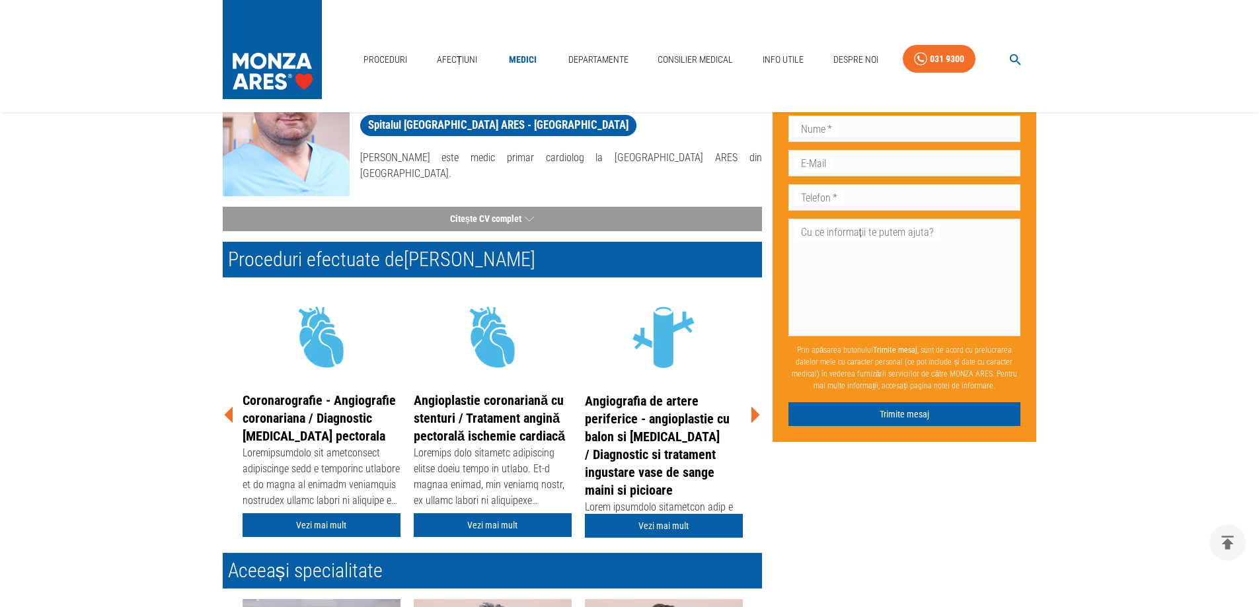
click at [755, 418] on icon at bounding box center [755, 415] width 9 height 17
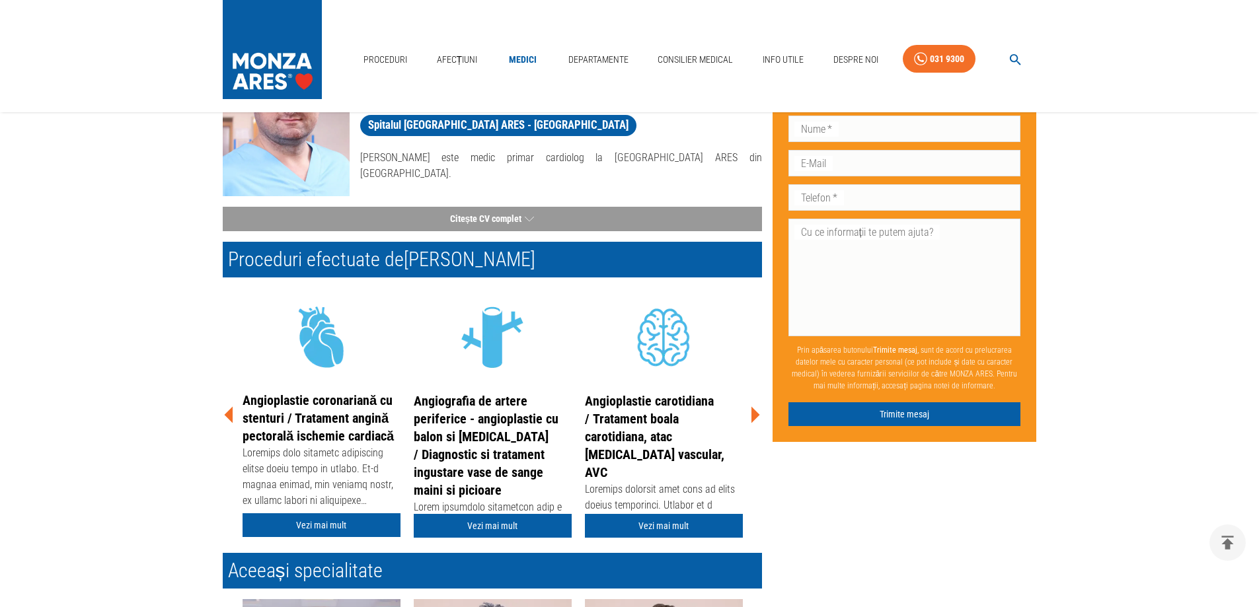
click at [755, 418] on icon at bounding box center [755, 415] width 9 height 17
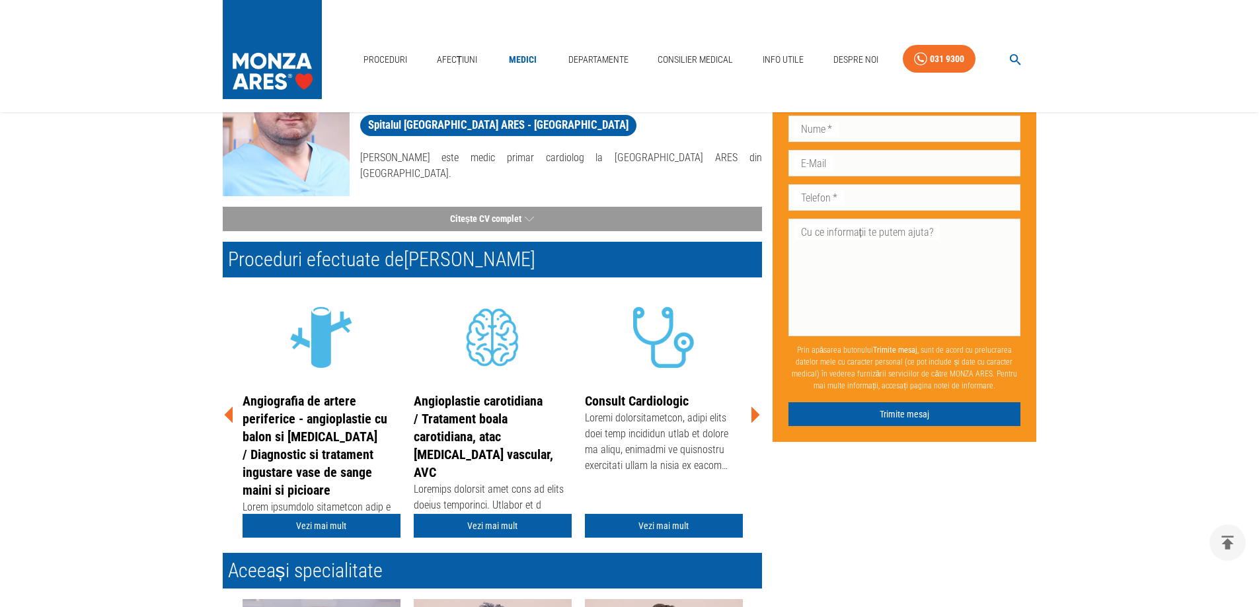
click at [755, 417] on icon at bounding box center [755, 415] width 9 height 17
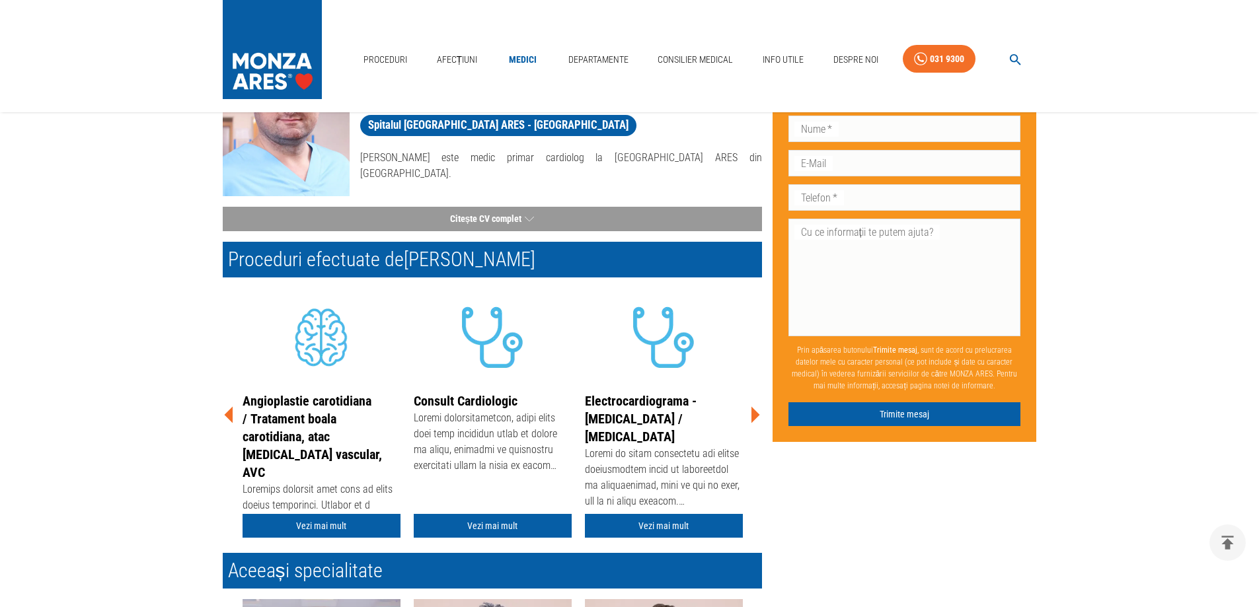
click at [755, 417] on icon at bounding box center [755, 415] width 9 height 17
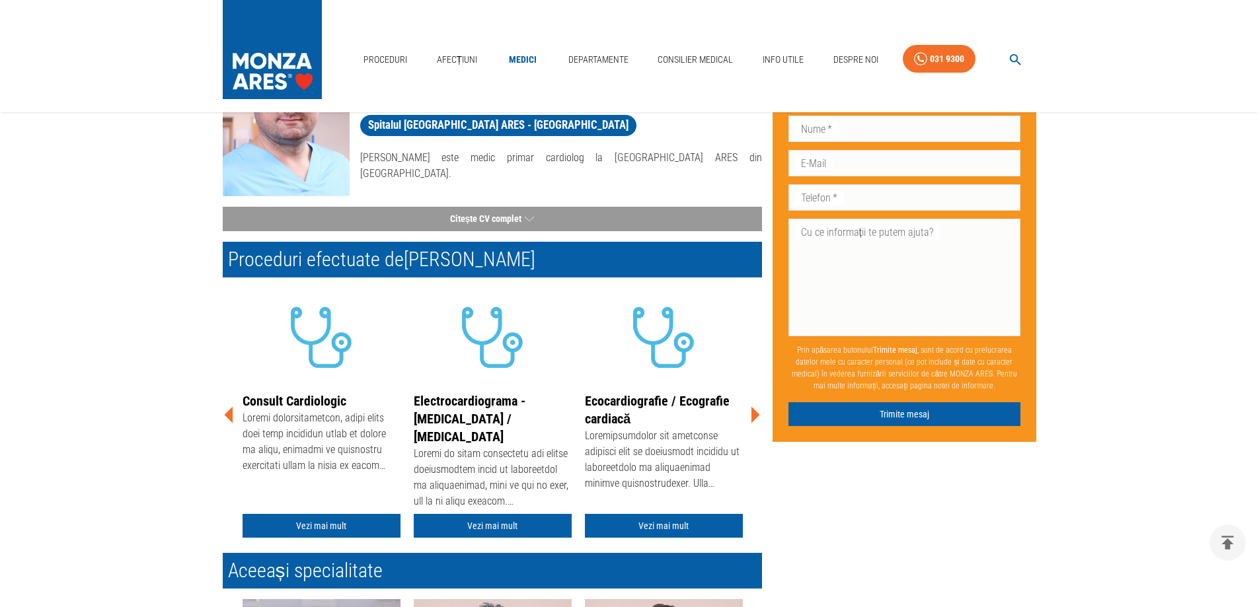
click at [755, 417] on icon at bounding box center [755, 415] width 9 height 17
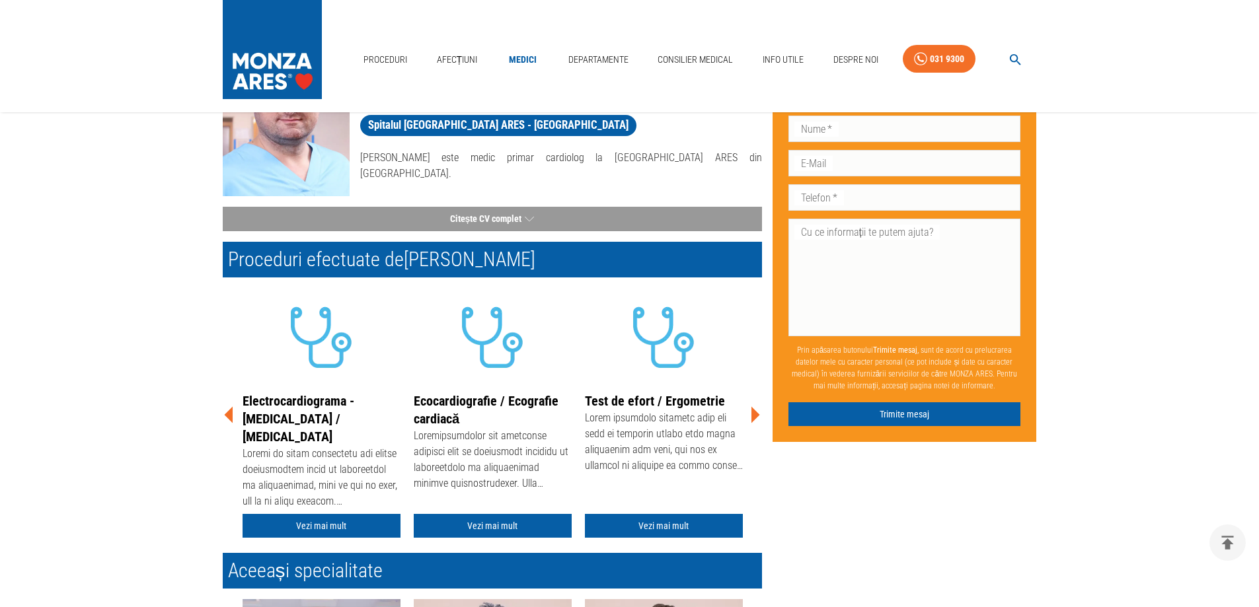
click at [755, 417] on icon at bounding box center [755, 415] width 9 height 17
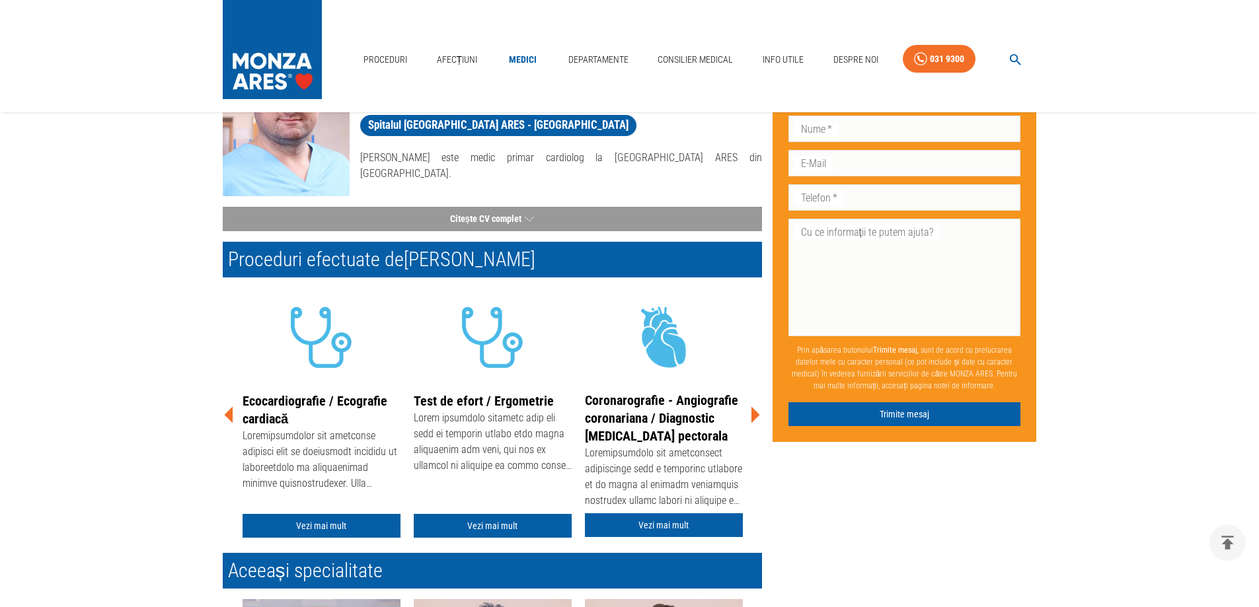
click at [755, 417] on icon at bounding box center [755, 415] width 9 height 17
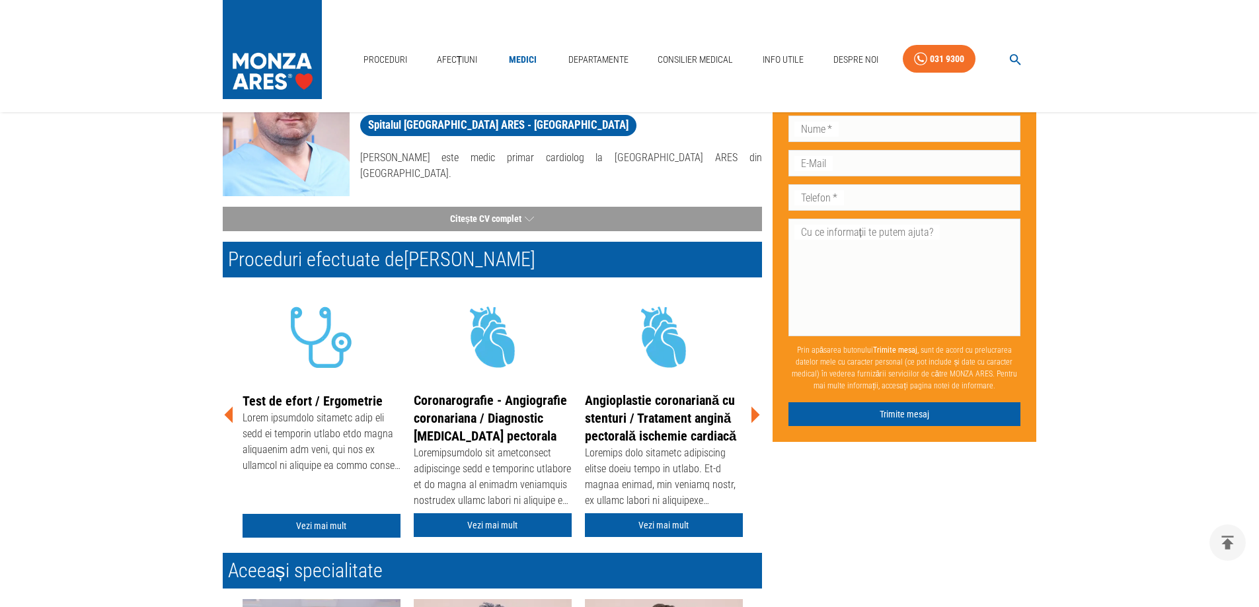
click at [755, 417] on icon at bounding box center [755, 415] width 9 height 17
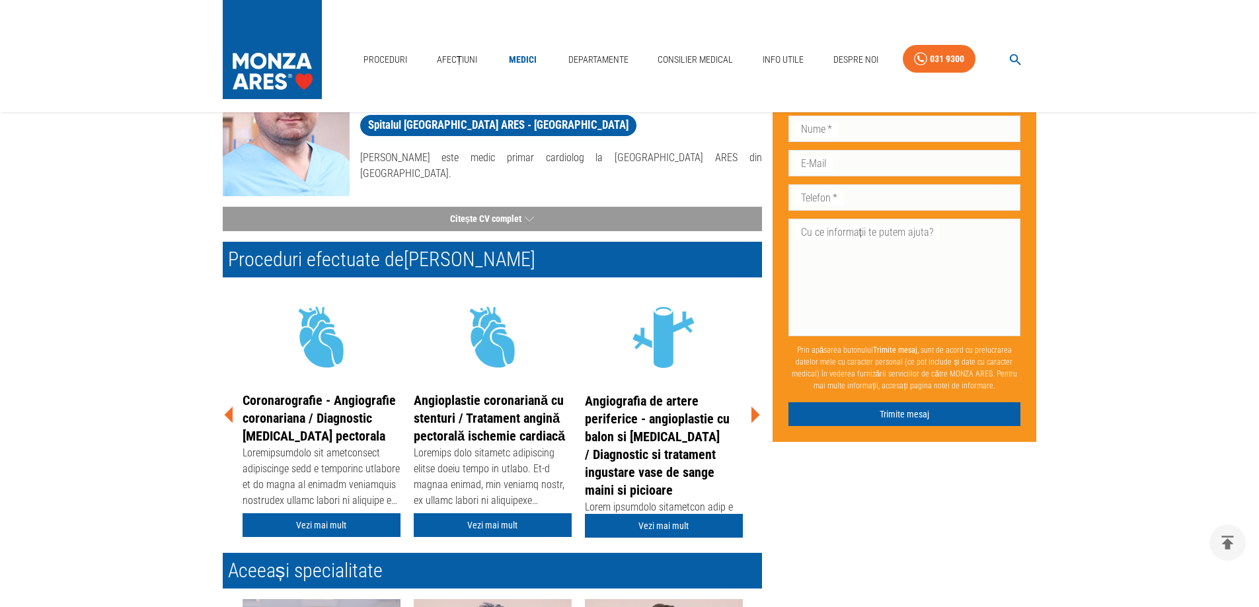
click at [755, 417] on icon at bounding box center [755, 415] width 9 height 17
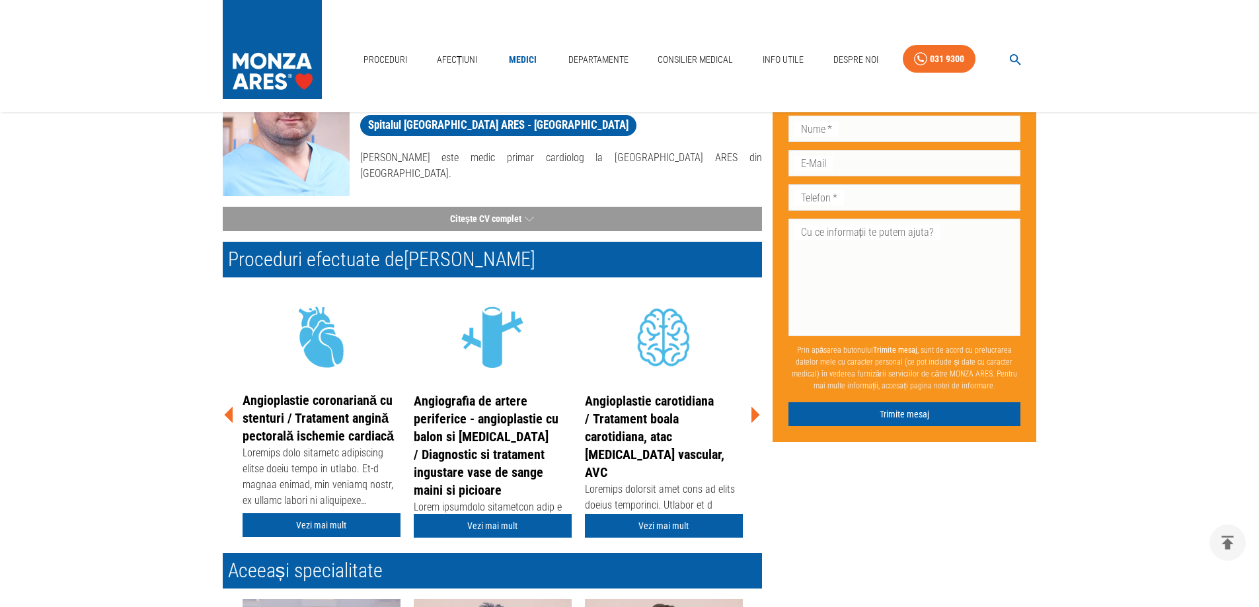
click at [636, 439] on link "Angioplastie carotidiana / Tratament boala carotidiana, atac [MEDICAL_DATA] vas…" at bounding box center [654, 436] width 139 height 87
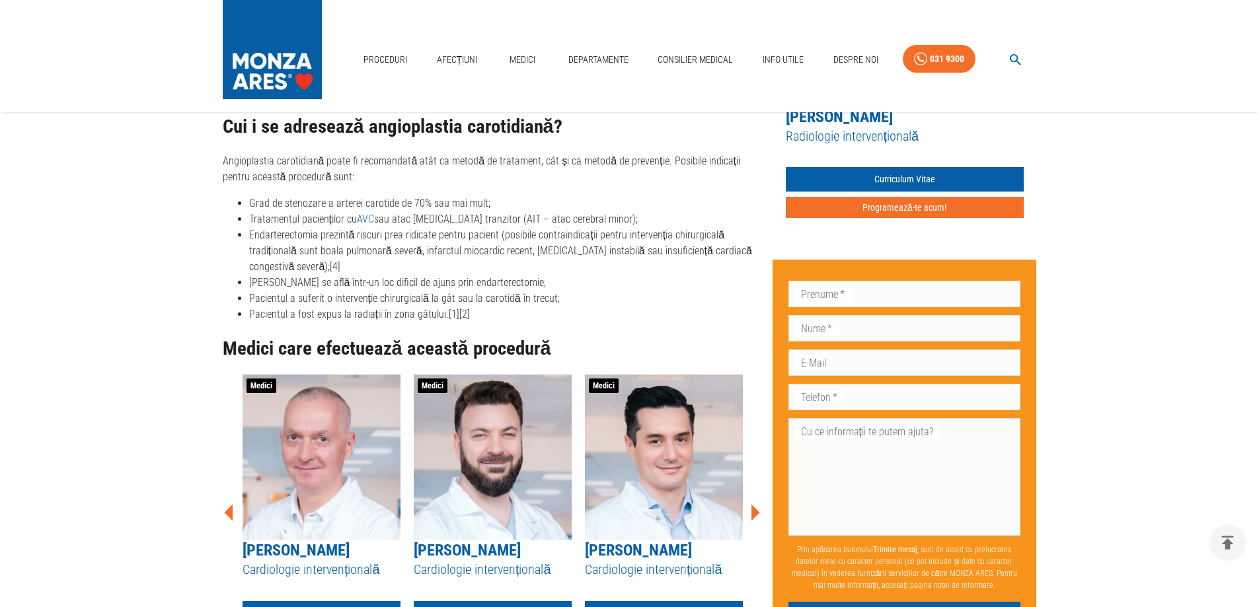
scroll to position [1123, 0]
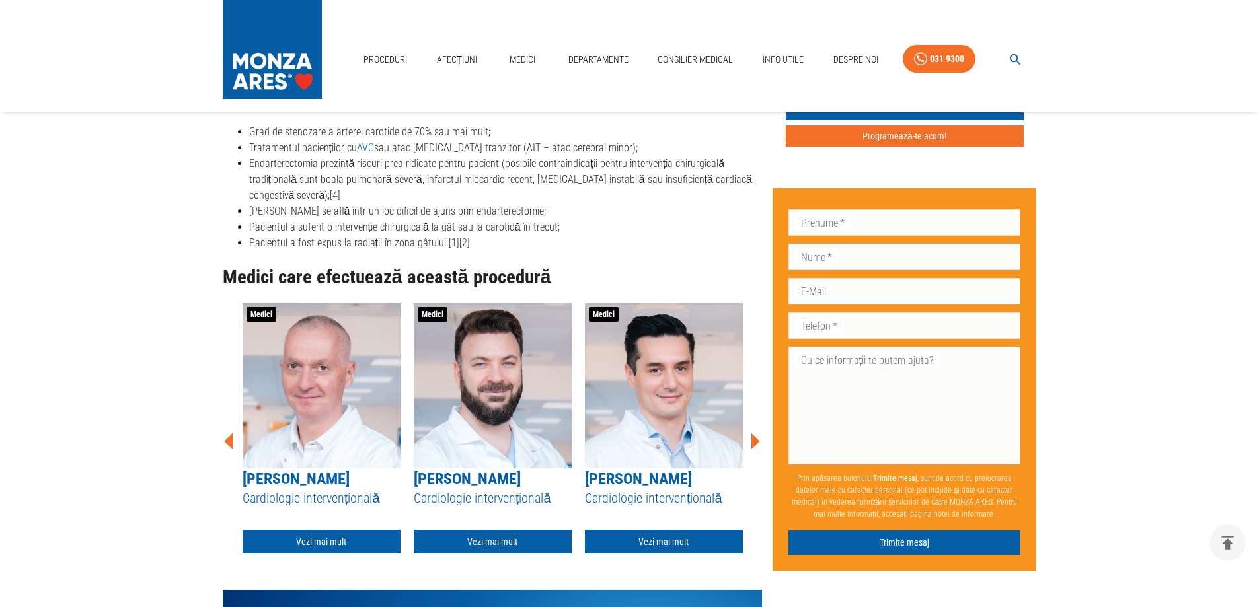
click at [755, 433] on icon at bounding box center [755, 441] width 9 height 17
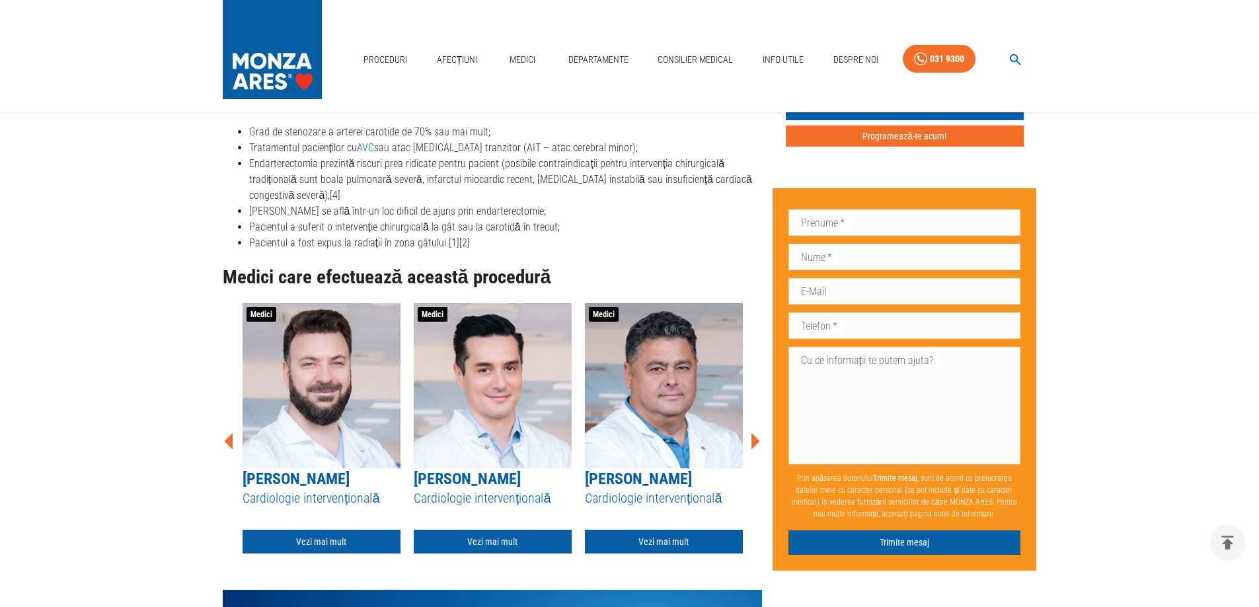
click at [755, 433] on icon at bounding box center [755, 441] width 9 height 17
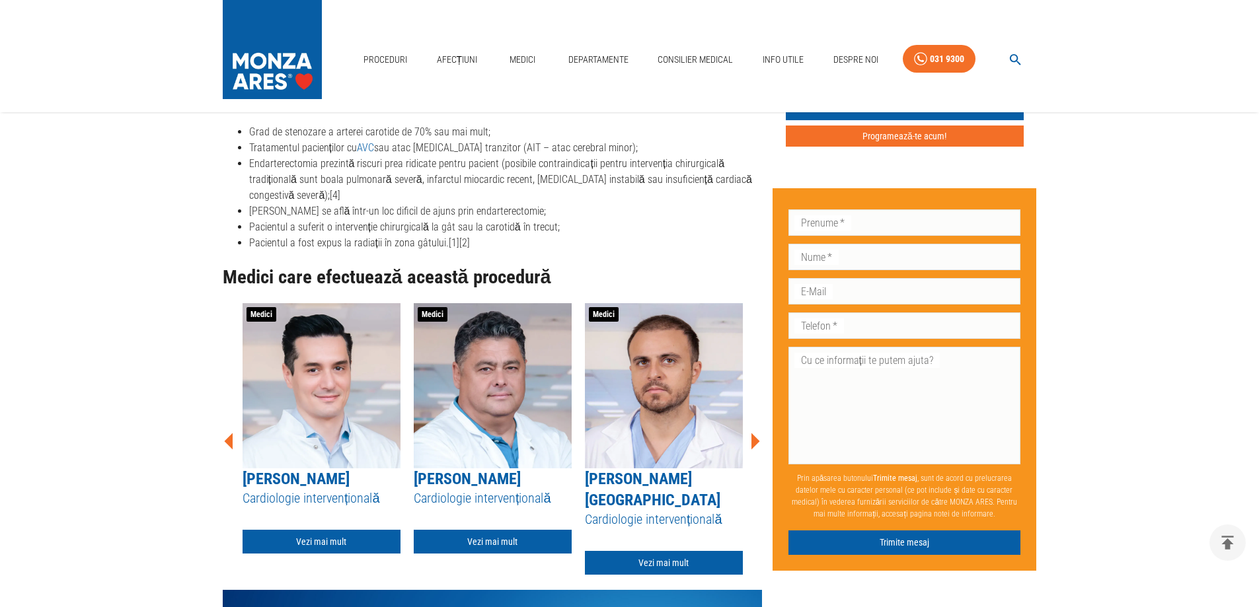
click at [755, 433] on icon at bounding box center [755, 441] width 9 height 17
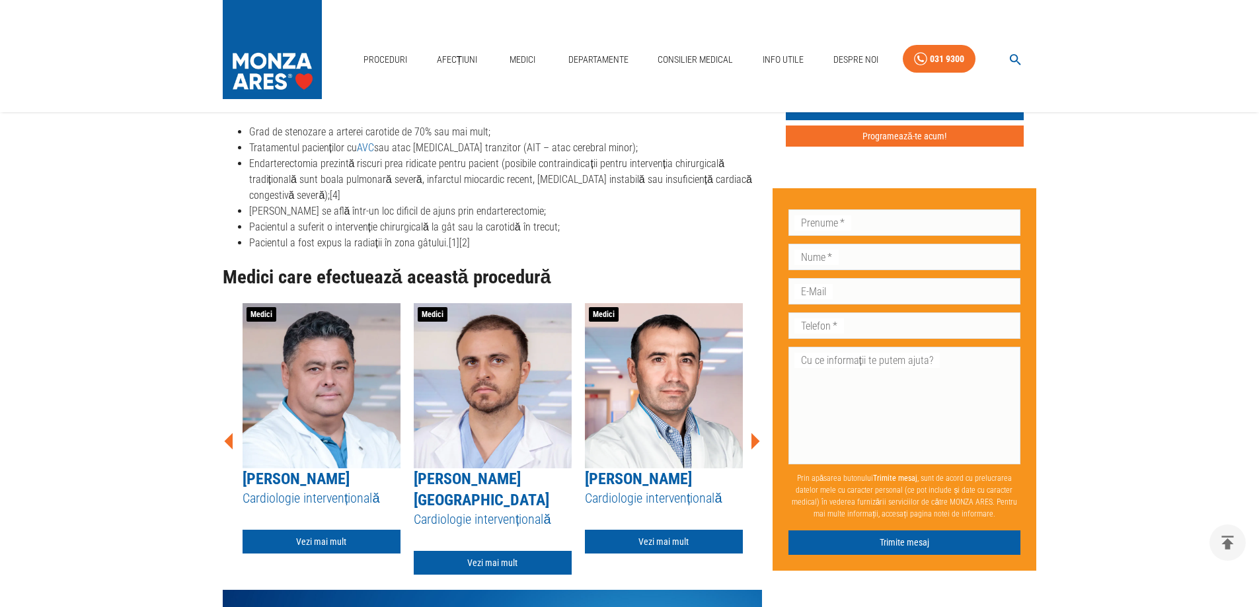
click at [755, 433] on icon at bounding box center [755, 441] width 9 height 17
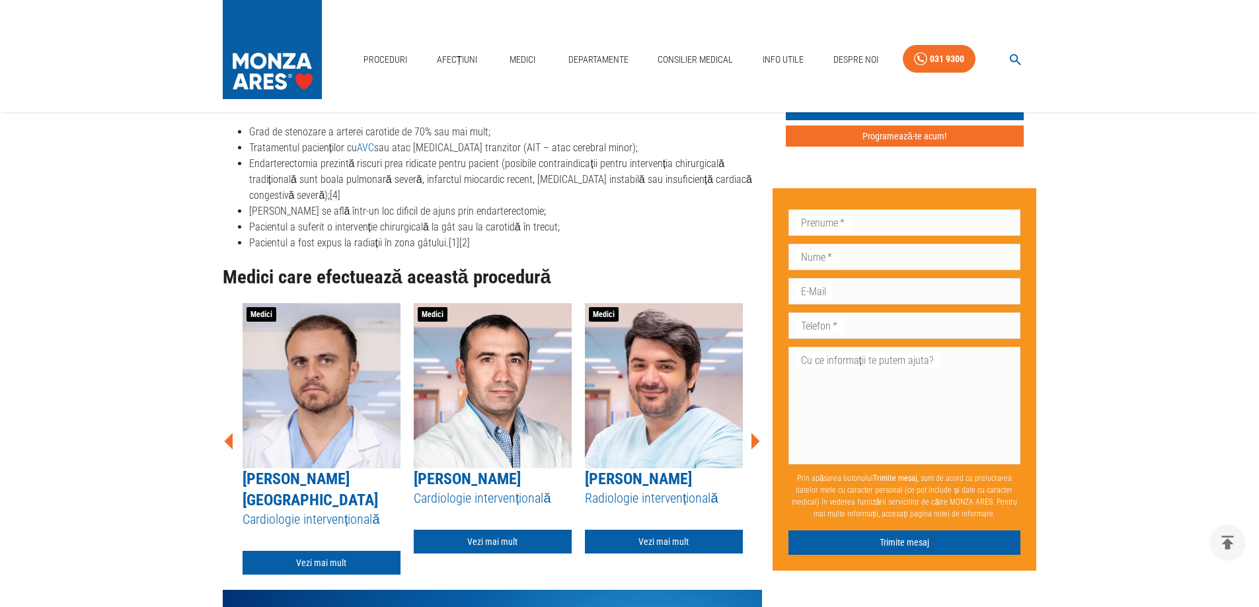
click at [755, 433] on icon at bounding box center [755, 441] width 9 height 17
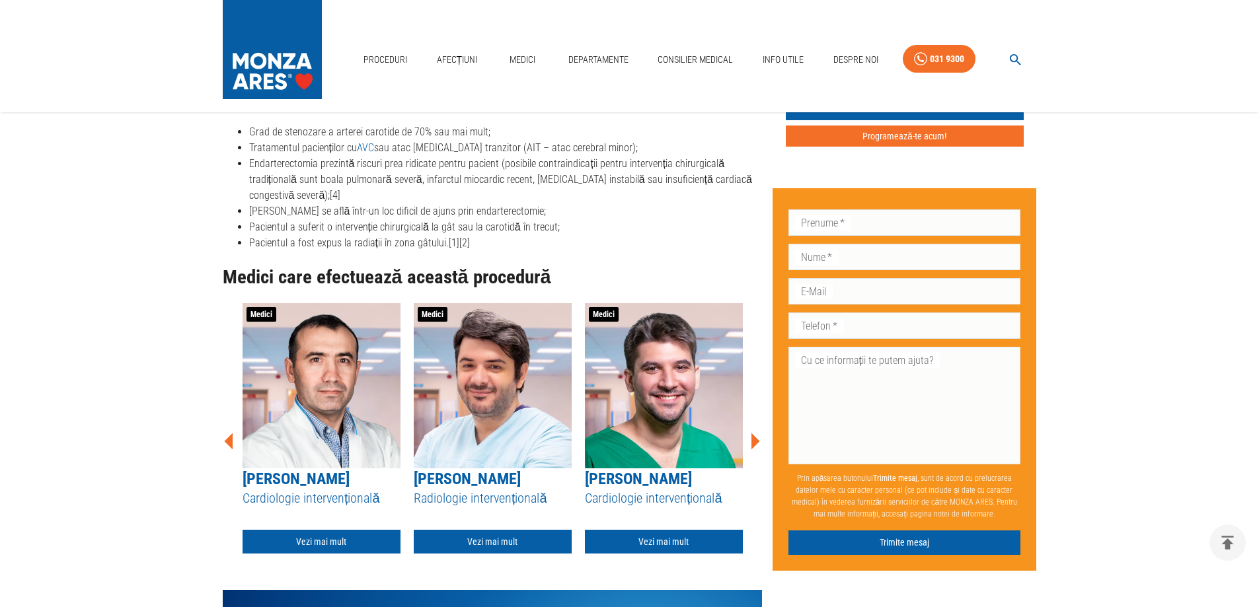
click at [755, 433] on icon at bounding box center [755, 441] width 9 height 17
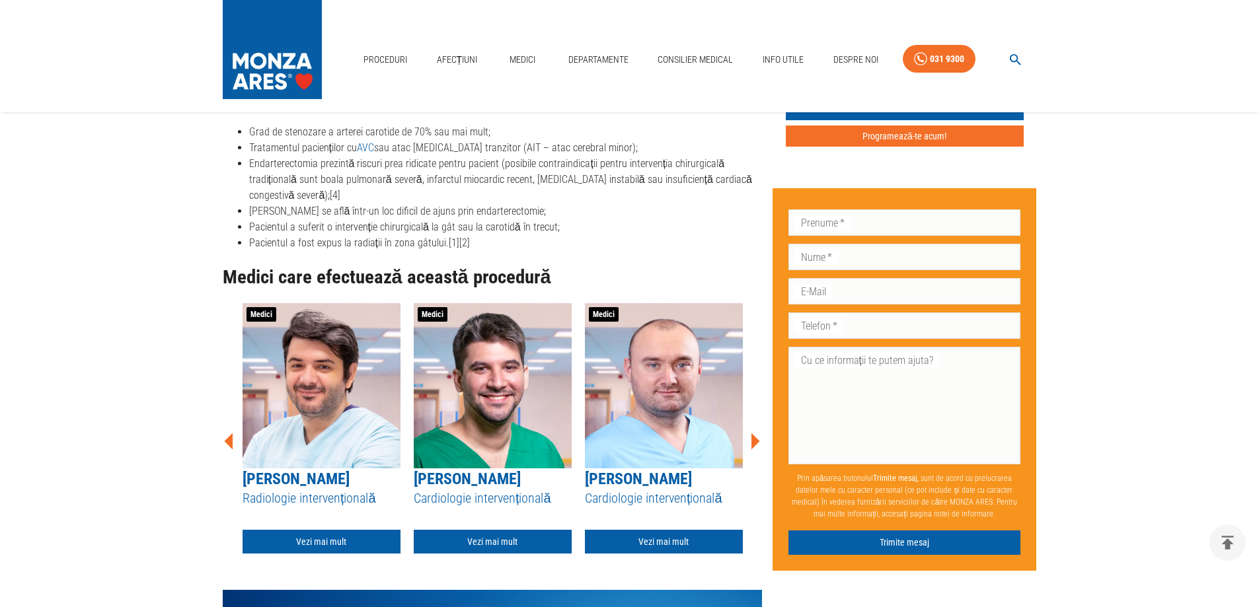
click at [755, 433] on icon at bounding box center [755, 441] width 9 height 17
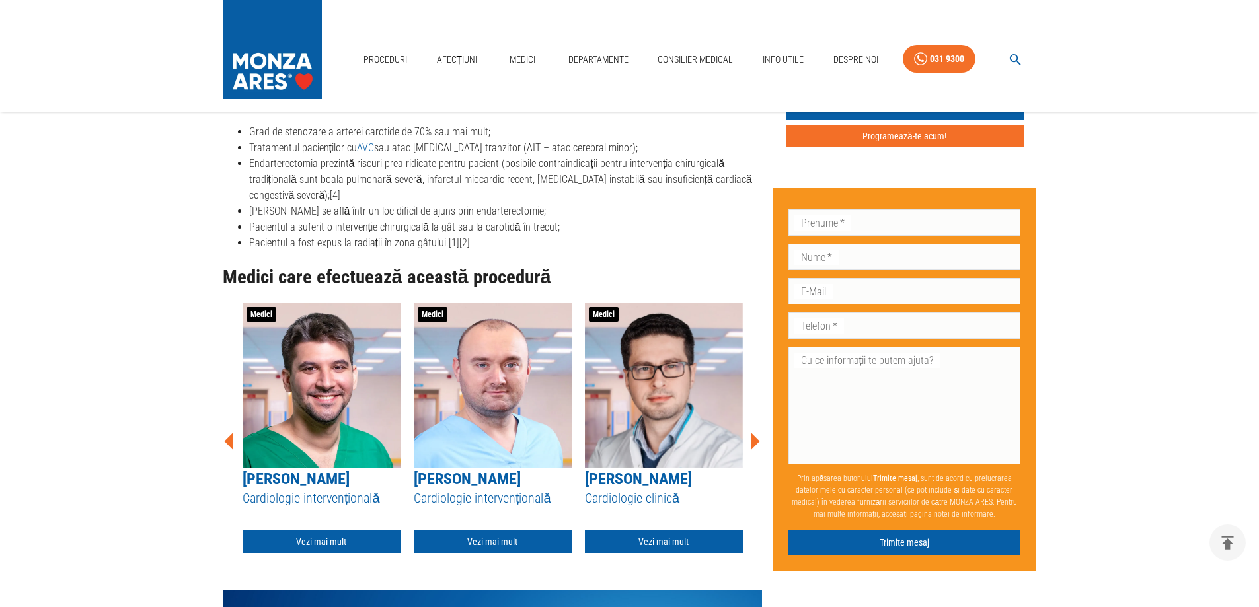
click at [755, 433] on icon at bounding box center [755, 441] width 9 height 17
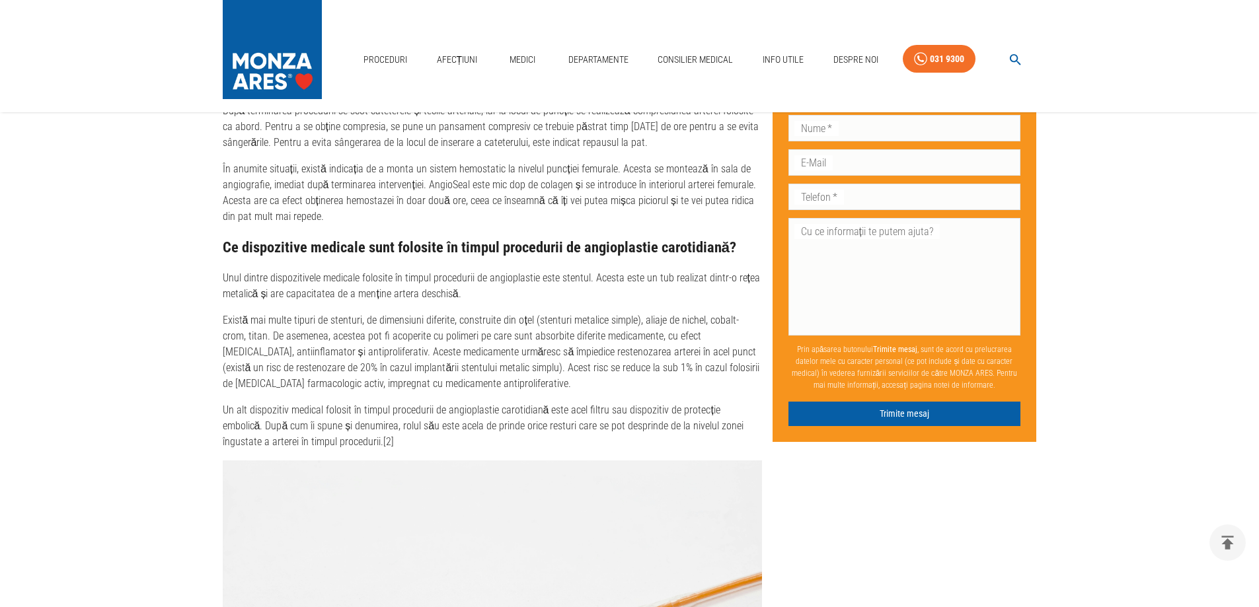
scroll to position [3342, 0]
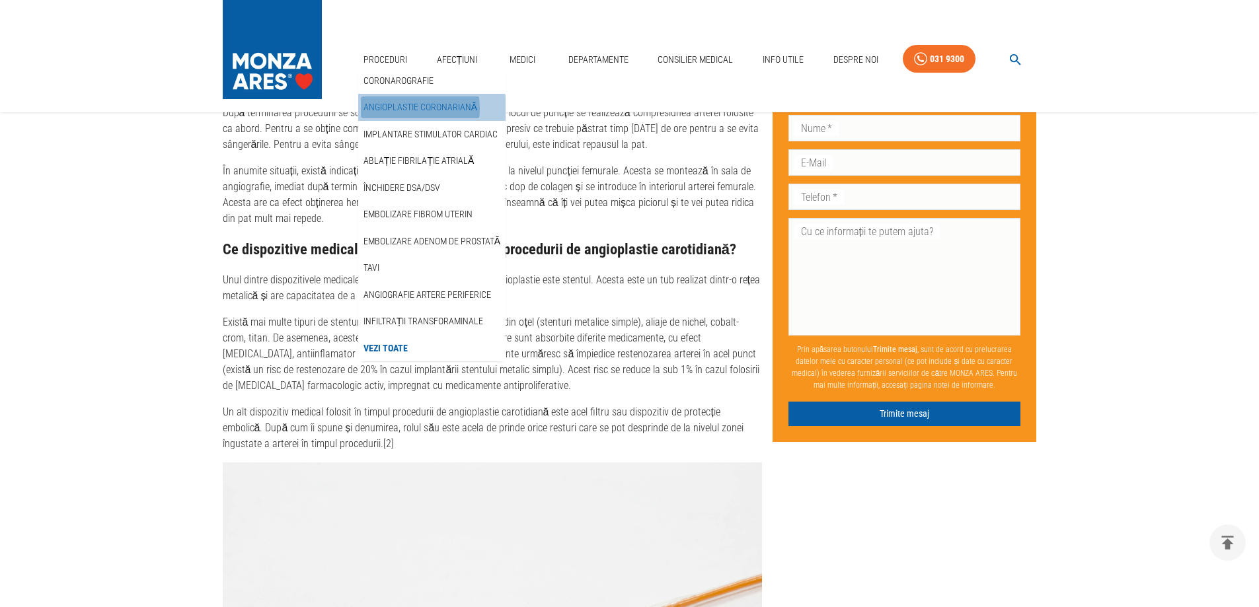
click at [398, 108] on link "Angioplastie coronariană" at bounding box center [420, 107] width 119 height 22
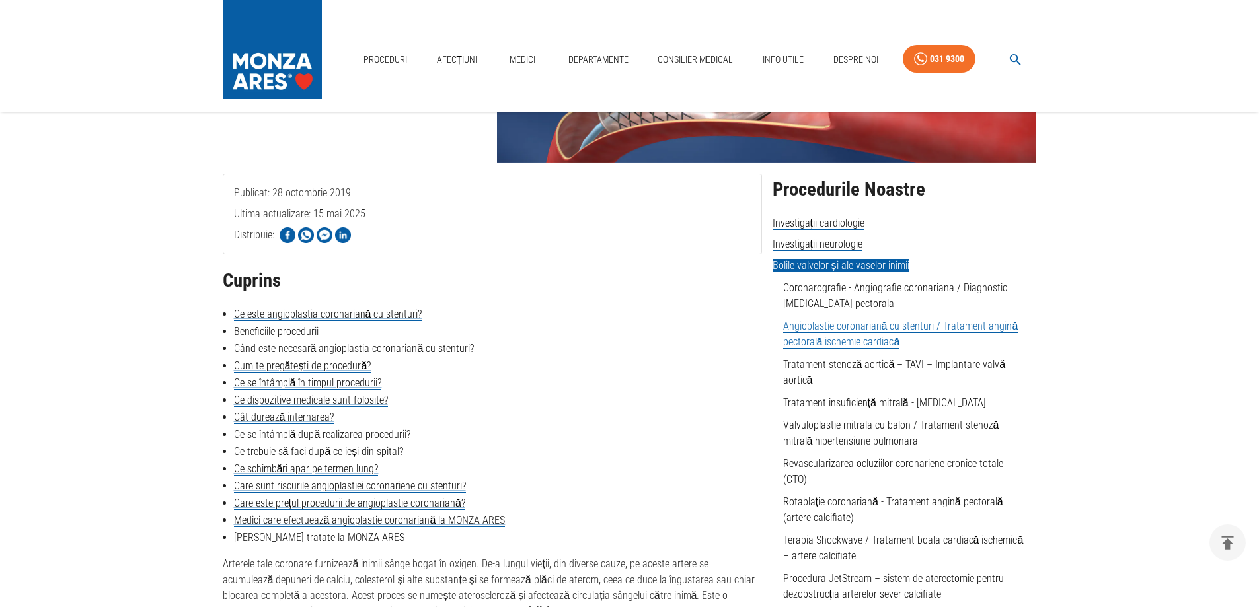
scroll to position [198, 0]
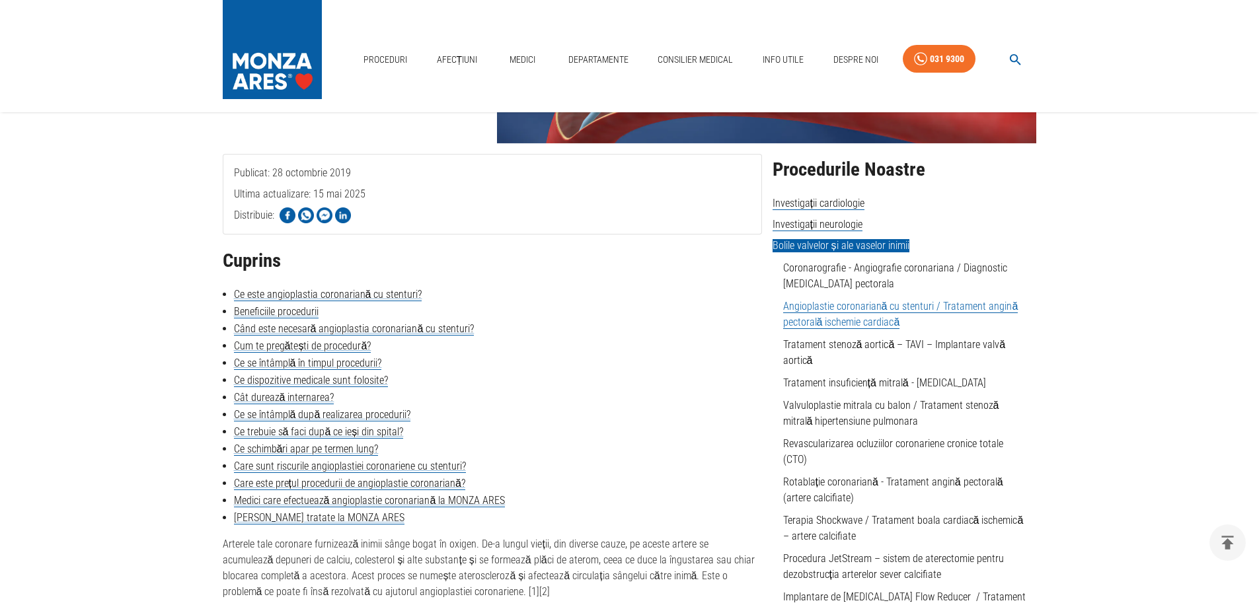
click at [878, 306] on link "Angioplastie coronariană cu stenturi / Tratament angină pectorală ischemie card…" at bounding box center [900, 314] width 235 height 29
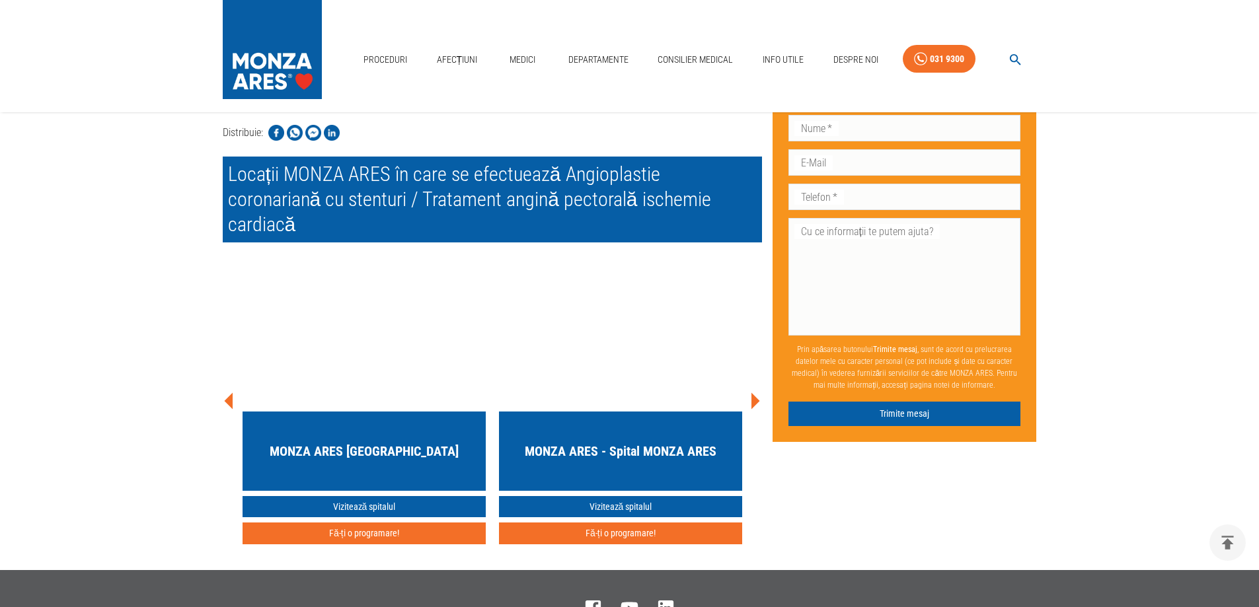
scroll to position [6013, 0]
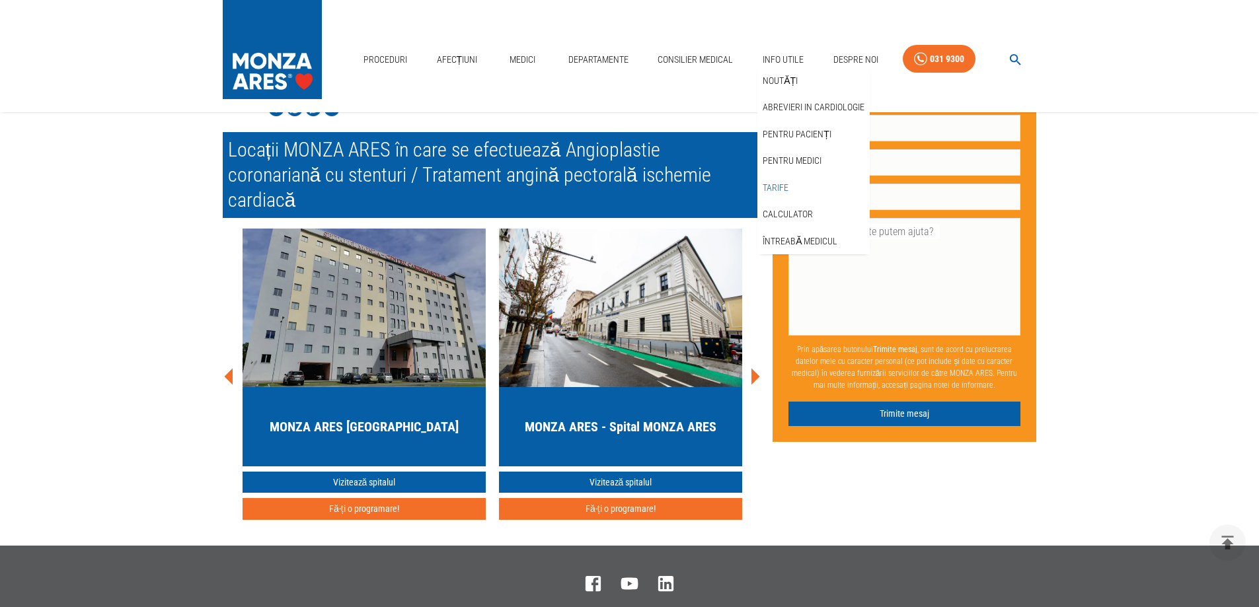
click at [784, 185] on link "Tarife" at bounding box center [775, 188] width 31 height 22
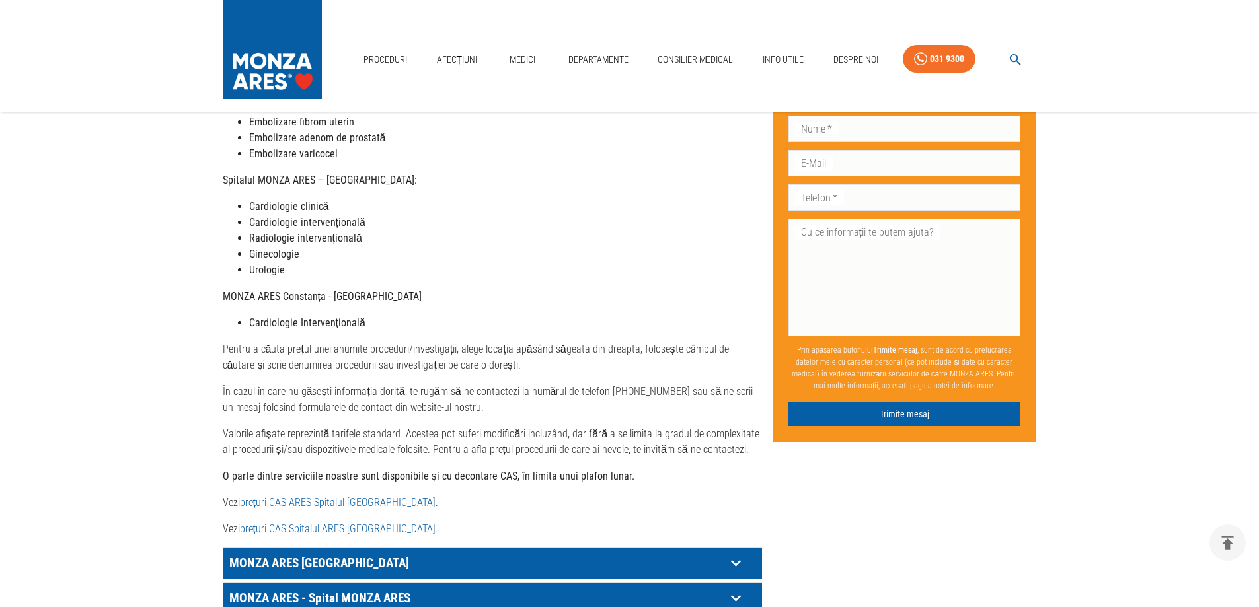
scroll to position [648, 0]
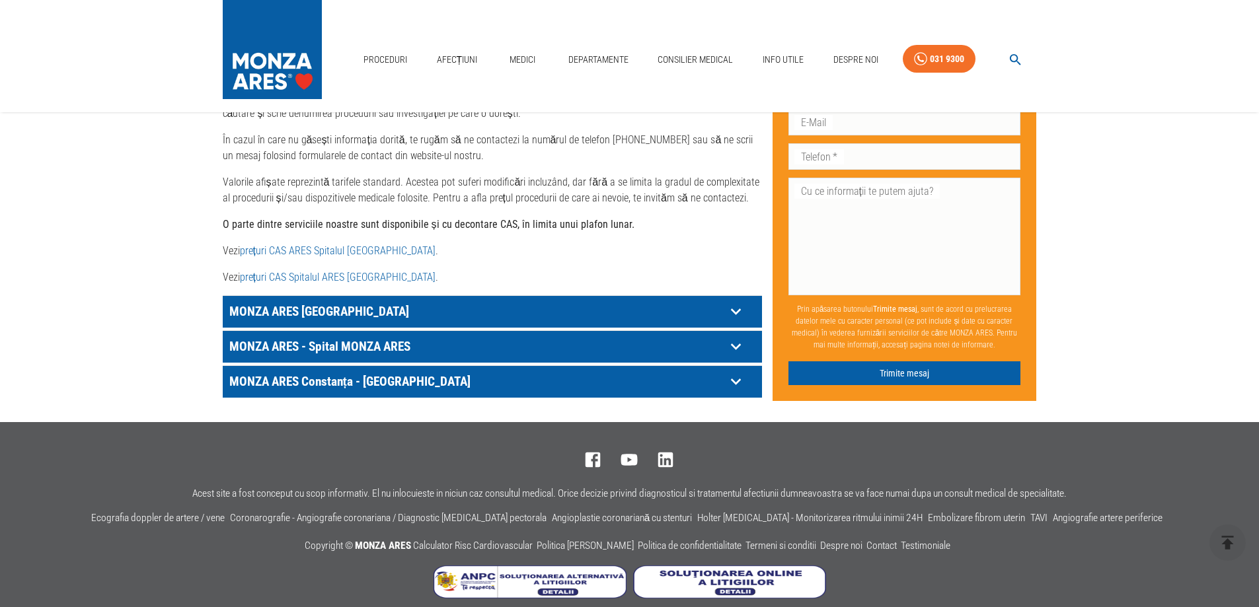
click at [739, 336] on icon at bounding box center [736, 346] width 20 height 20
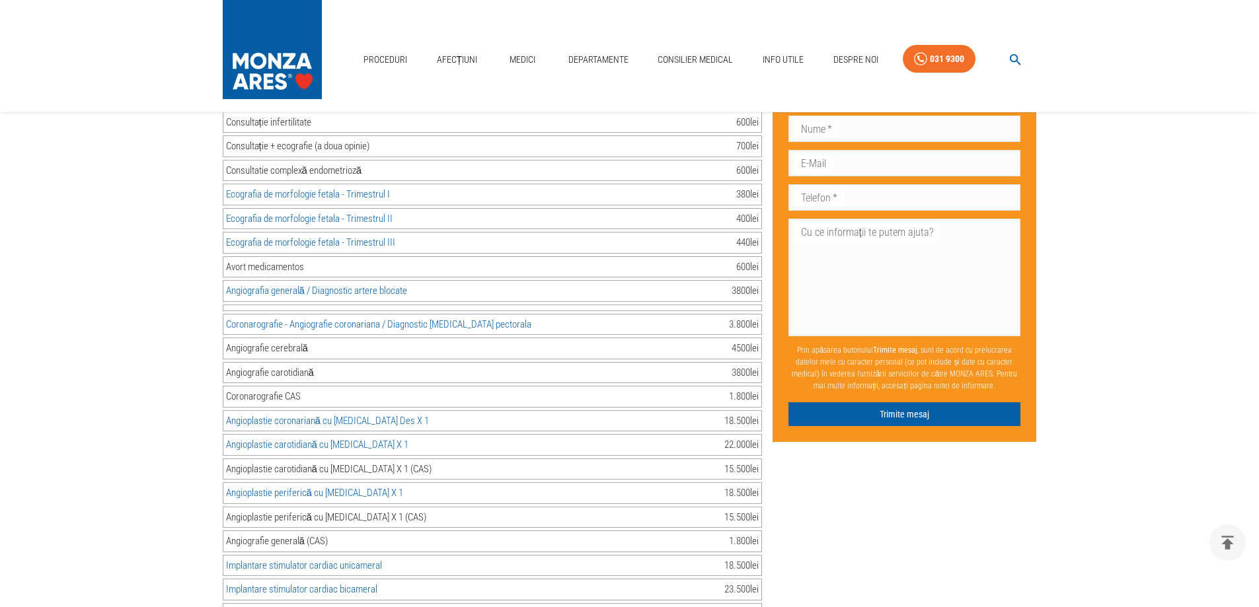
scroll to position [1507, 0]
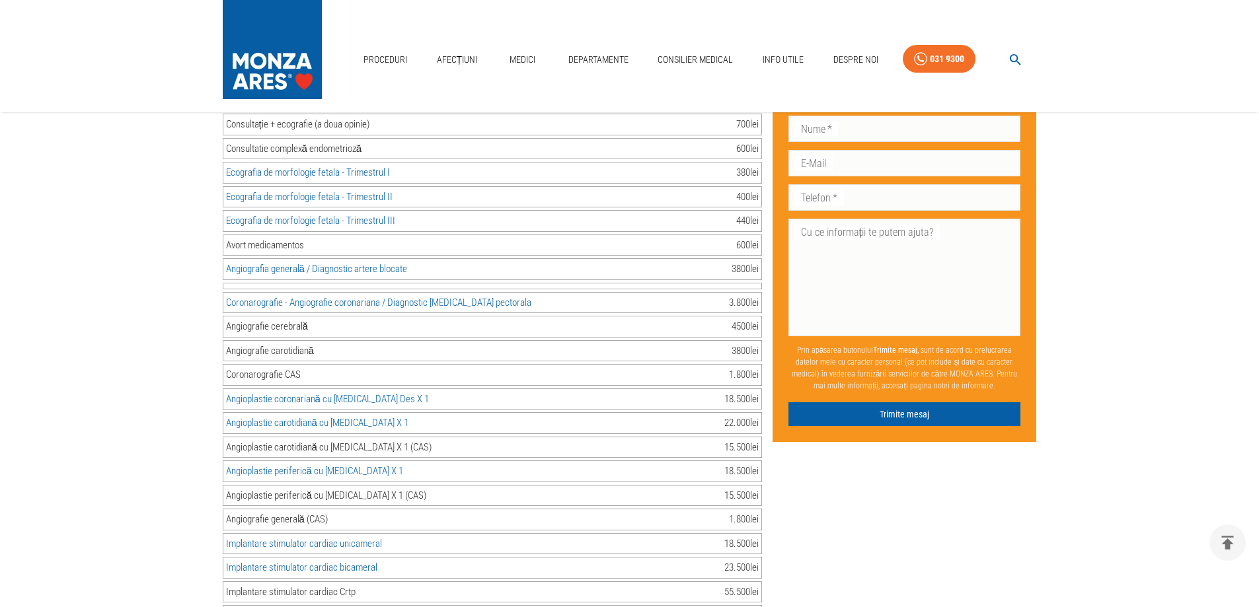
click at [313, 297] on link "Coronarografie - Angiografie coronariana / Diagnostic [MEDICAL_DATA] pectorala" at bounding box center [378, 303] width 305 height 12
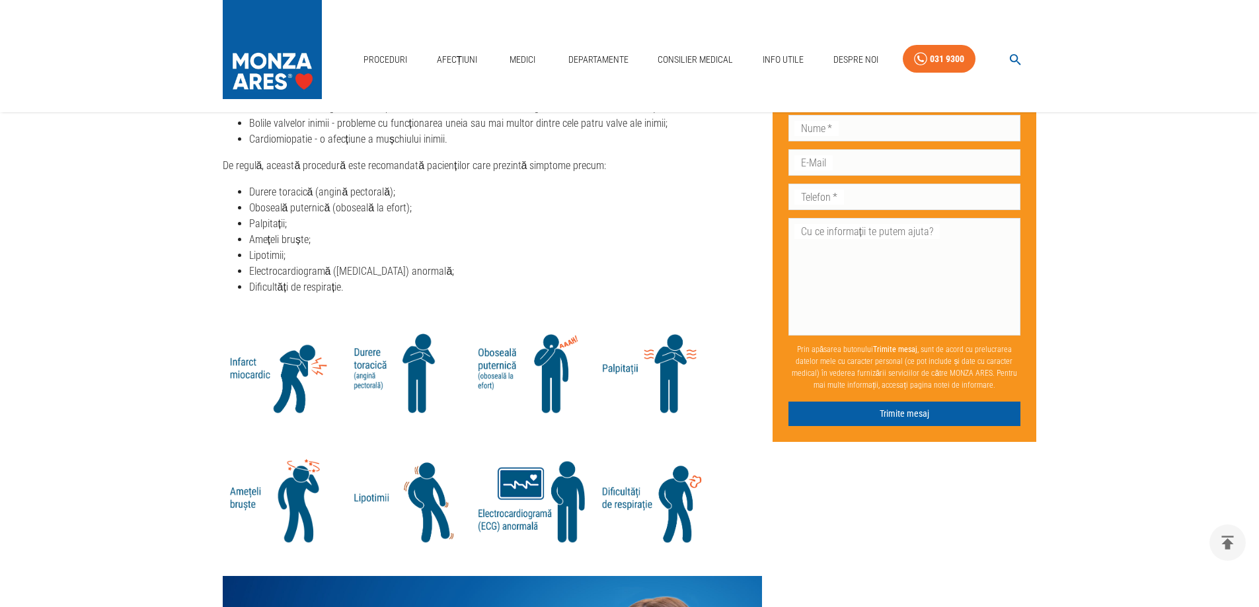
scroll to position [1586, 0]
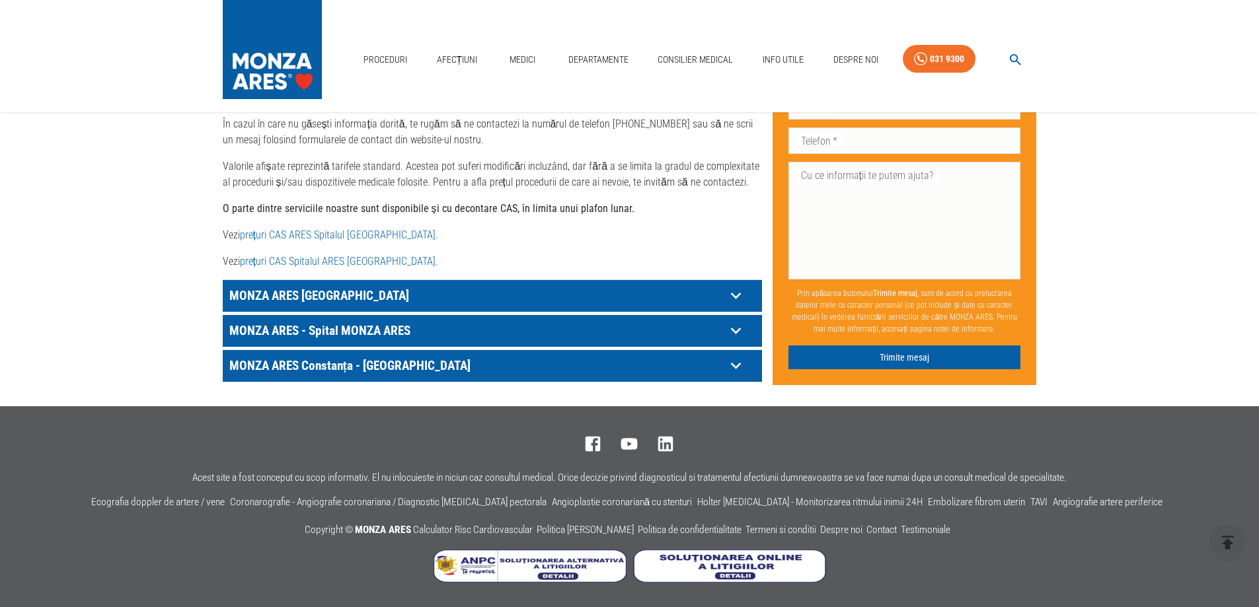
scroll to position [648, 0]
